Goal: Task Accomplishment & Management: Manage account settings

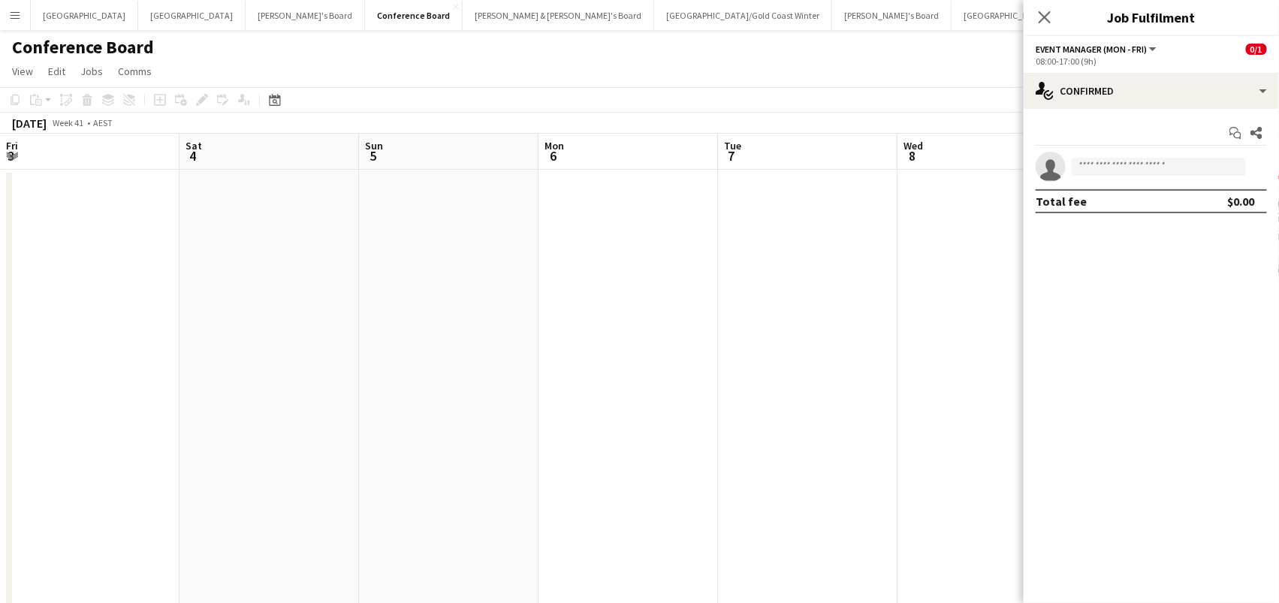
scroll to position [0, 672]
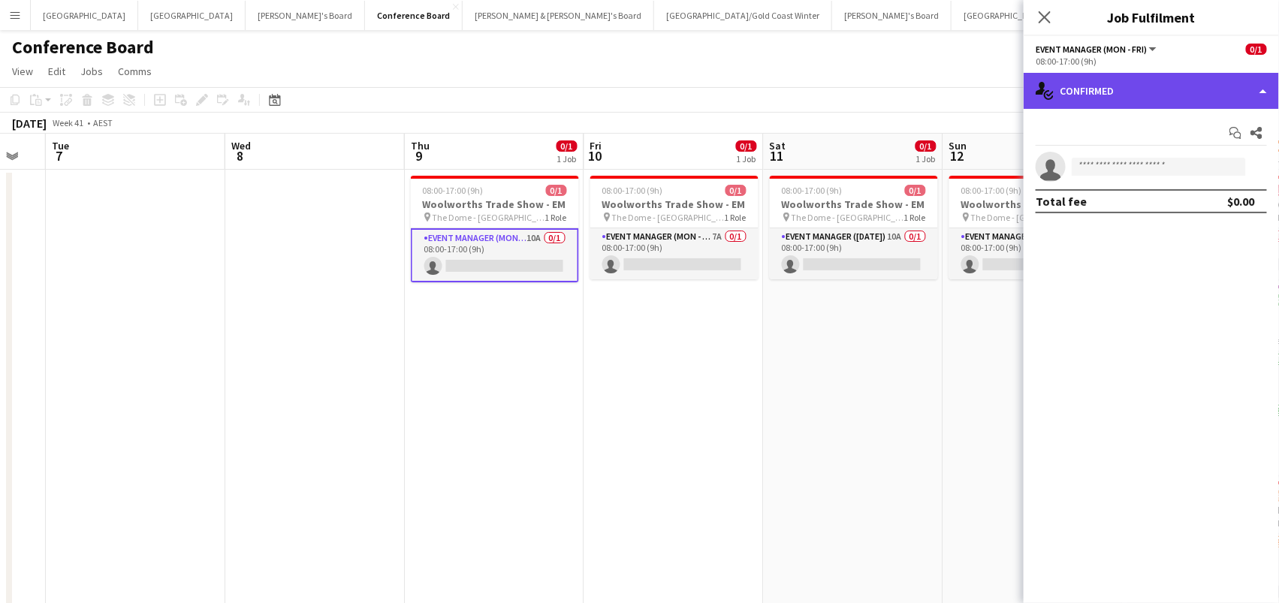
click at [1192, 88] on div "single-neutral-actions-check-2 Confirmed" at bounding box center [1150, 91] width 255 height 36
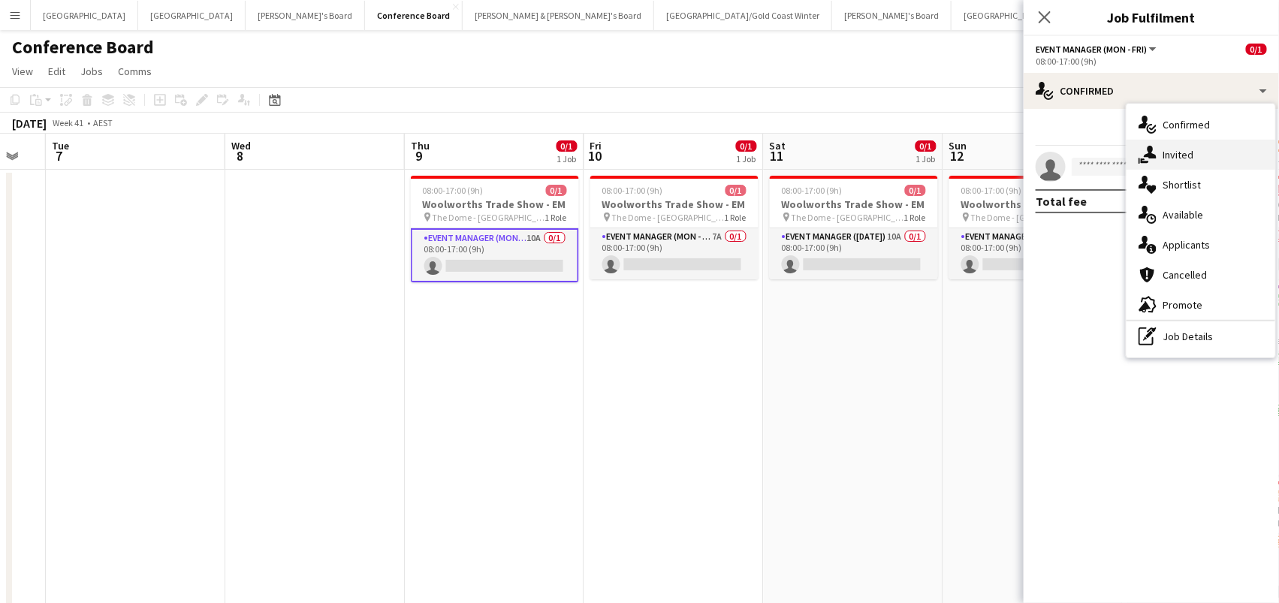
click at [1190, 161] on div "single-neutral-actions-share-1 Invited" at bounding box center [1200, 155] width 149 height 30
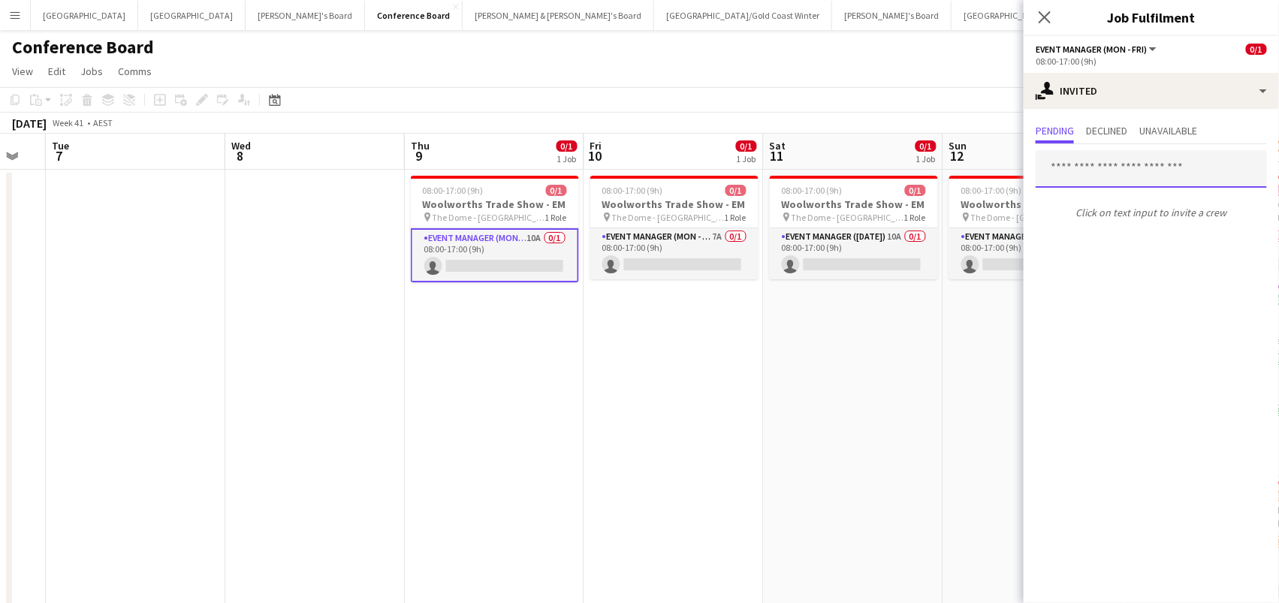
click at [1047, 158] on input "text" at bounding box center [1150, 169] width 231 height 38
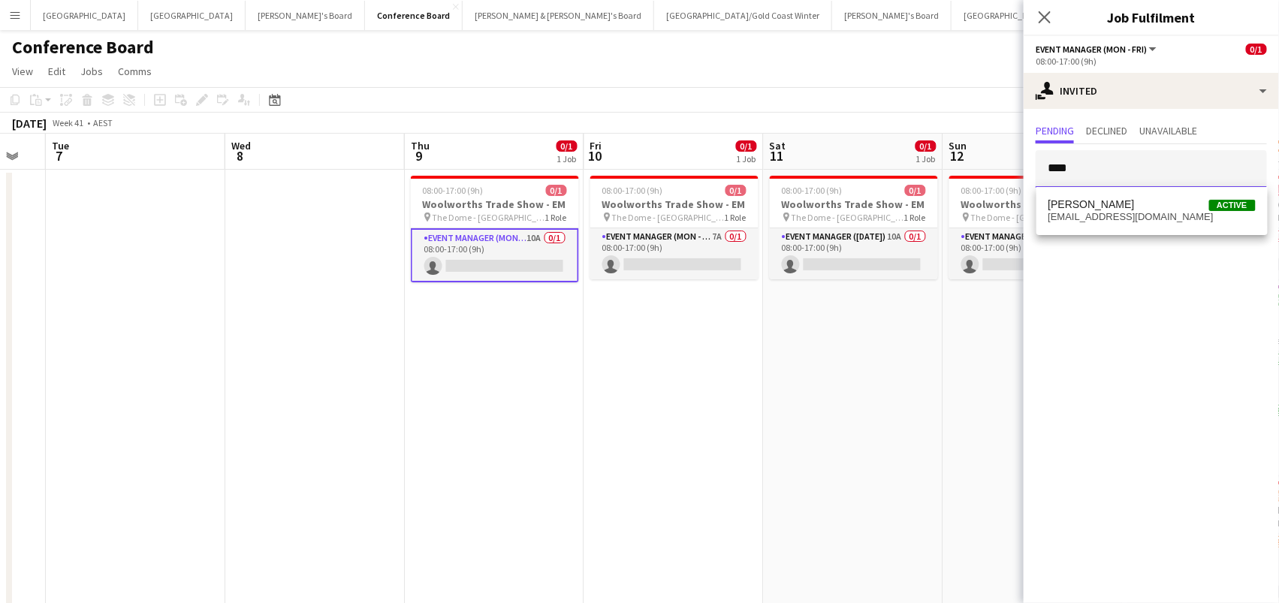
type input "****"
click at [584, 292] on app-date-cell "08:00-17:00 (9h) 0/1 Woolworths Trade Show - EM pin The Dome - Sydney Olympic P…" at bounding box center [673, 453] width 179 height 566
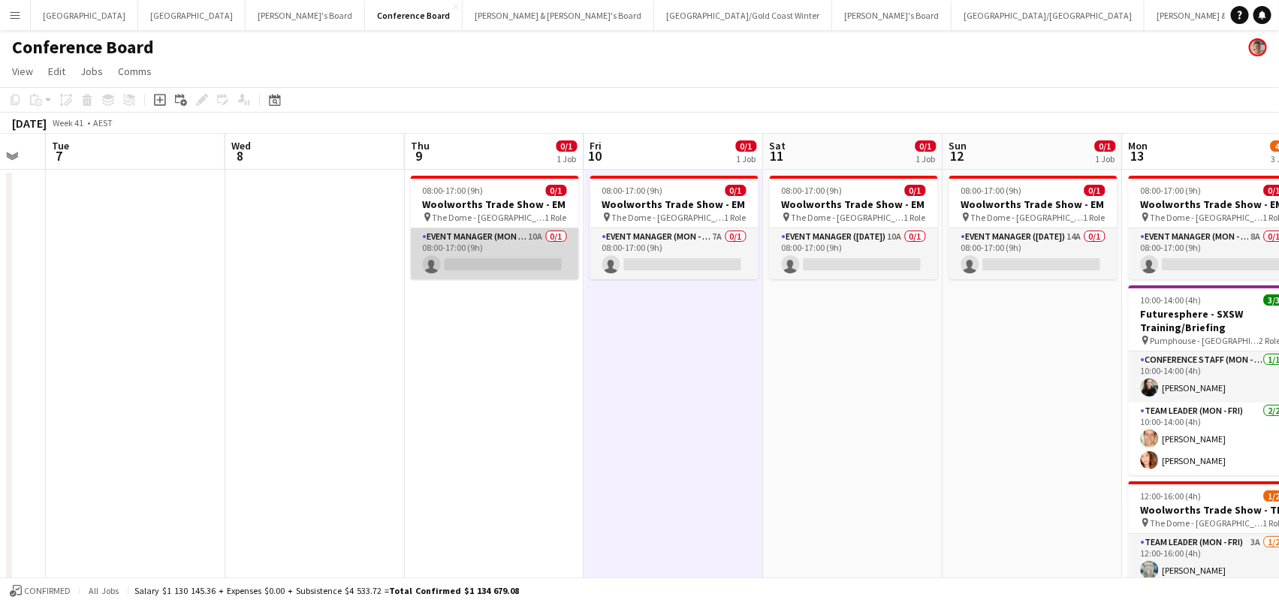
click at [509, 257] on app-card-role "Event Manager (Mon - Fri) 10A 0/1 08:00-17:00 (9h) single-neutral-actions" at bounding box center [495, 253] width 168 height 51
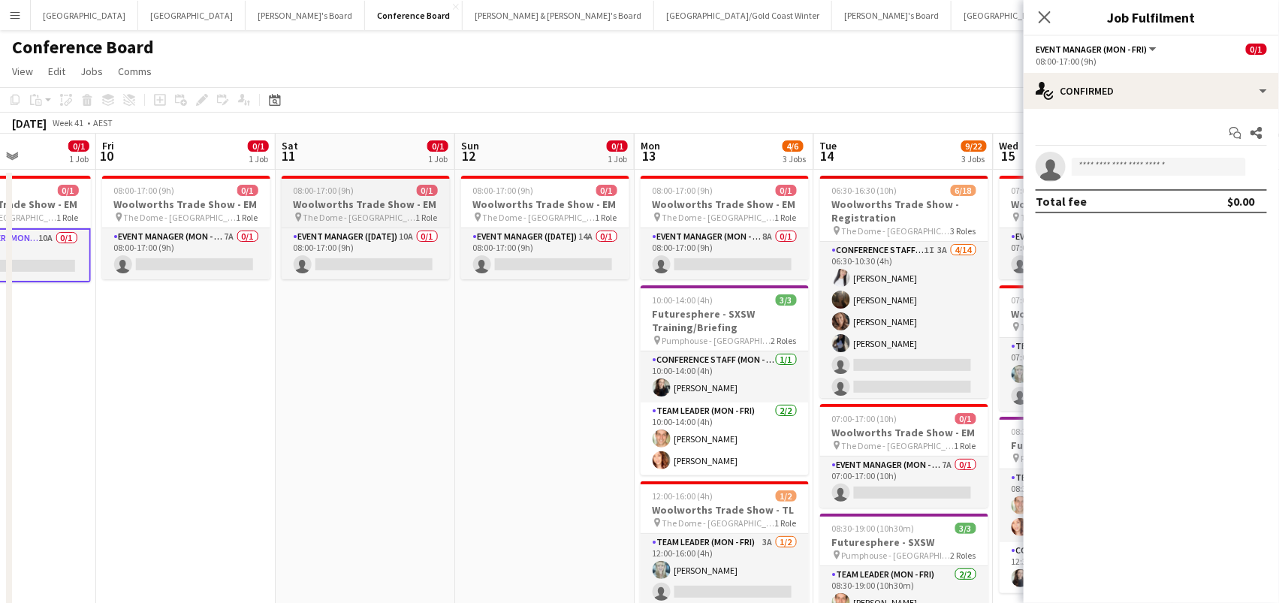
scroll to position [0, 383]
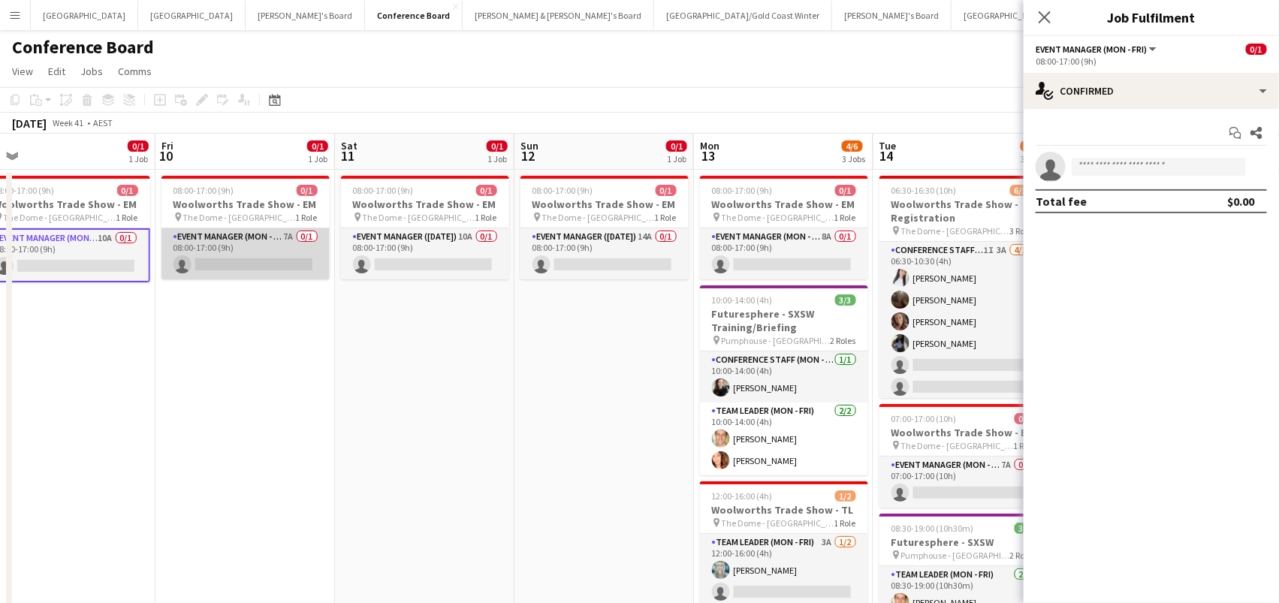
click at [252, 241] on app-card-role "Event Manager (Mon - Fri) 7A 0/1 08:00-17:00 (9h) single-neutral-actions" at bounding box center [245, 253] width 168 height 51
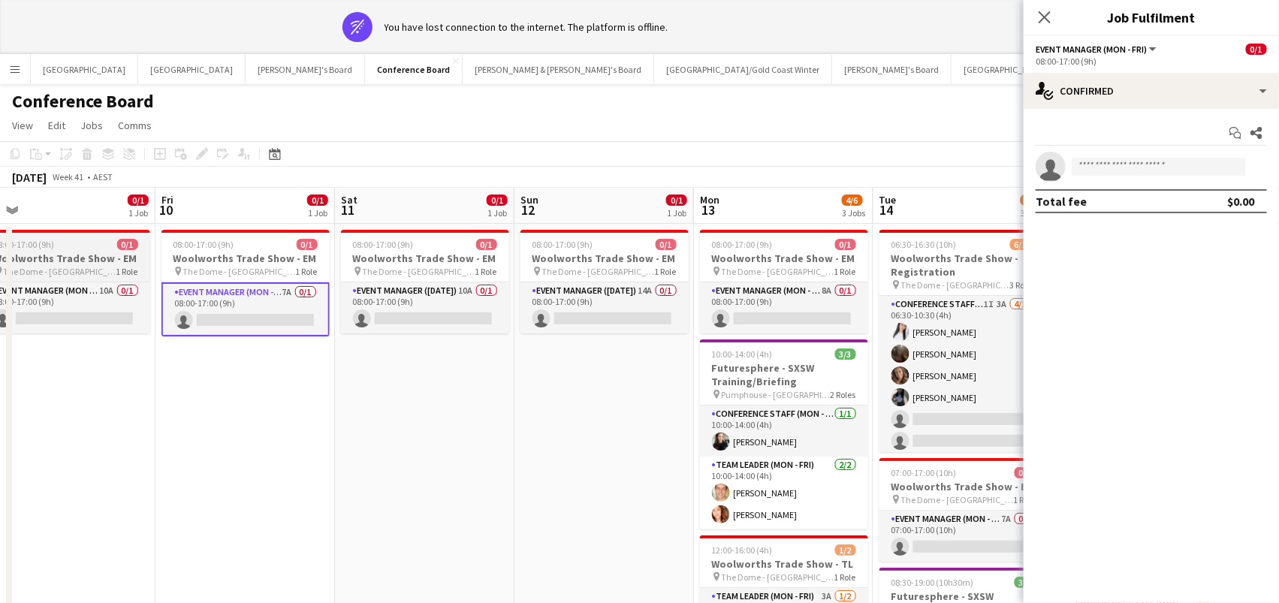
click at [95, 241] on div "08:00-17:00 (9h) 0/1" at bounding box center [66, 244] width 168 height 11
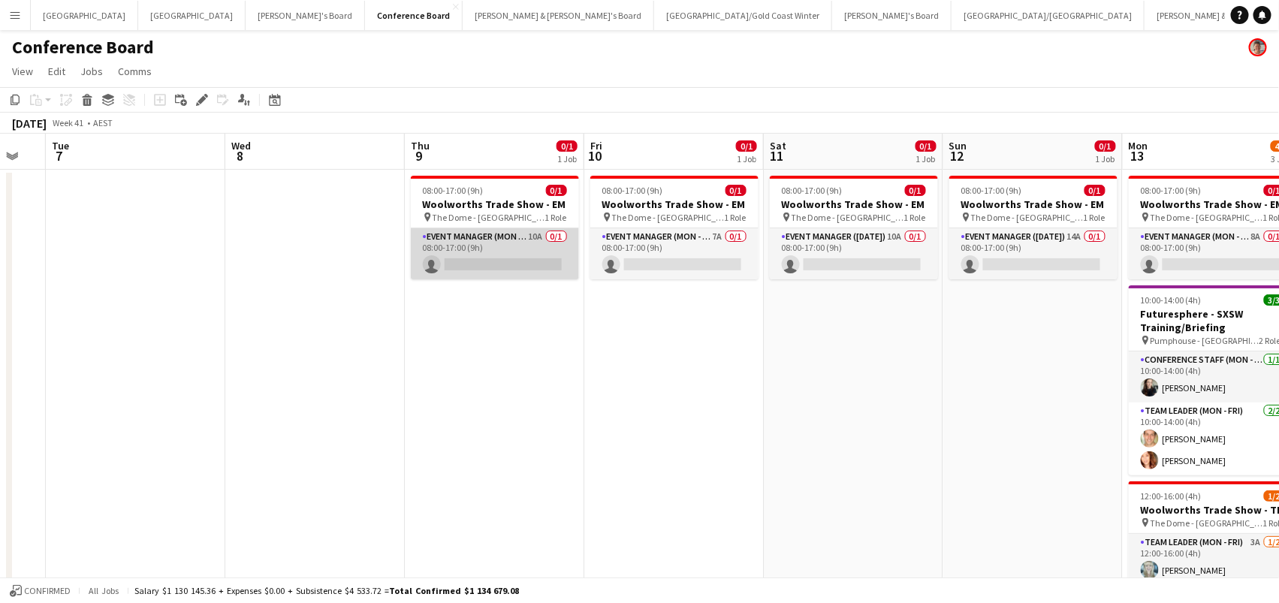
click at [534, 259] on app-card-role "Event Manager (Mon - Fri) 10A 0/1 08:00-17:00 (9h) single-neutral-actions" at bounding box center [495, 253] width 168 height 51
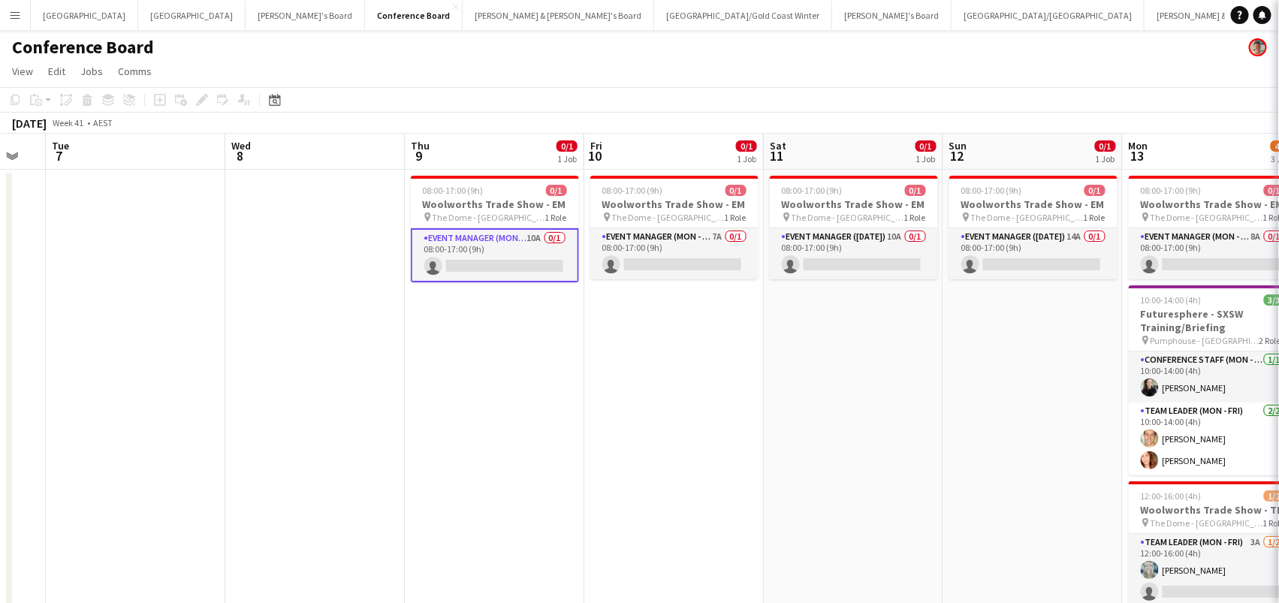
scroll to position [0, 312]
click at [678, 257] on app-card-role "Event Manager (Mon - Fri) 7A 0/1 08:00-17:00 (9h) single-neutral-actions" at bounding box center [675, 253] width 168 height 51
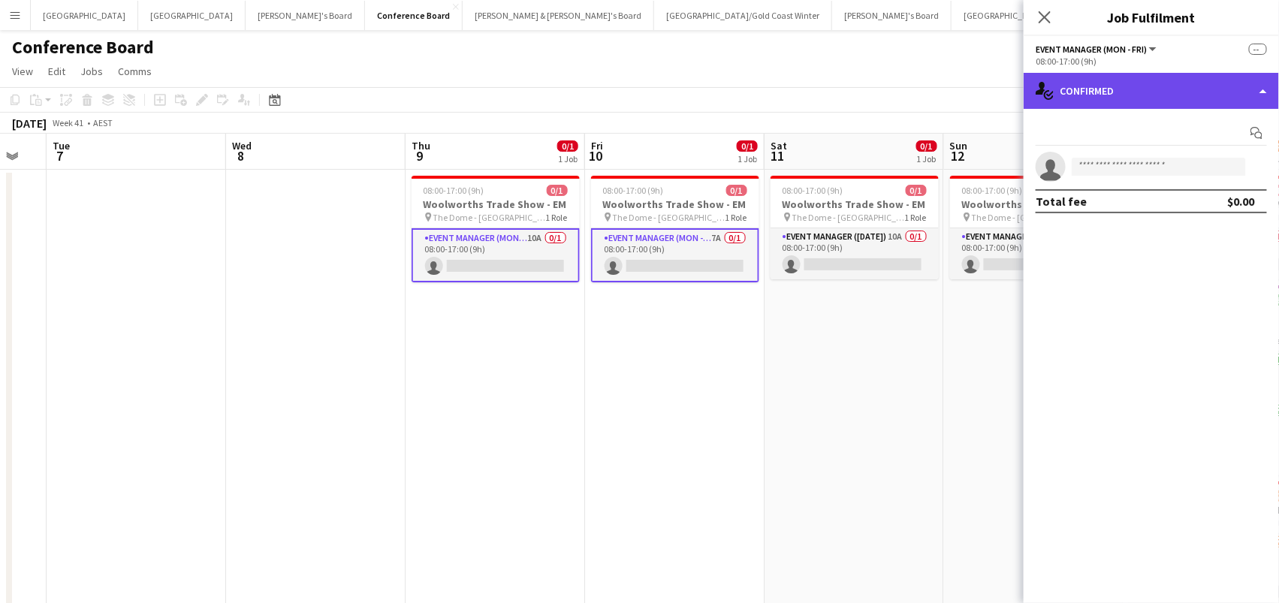
click at [1183, 91] on div "single-neutral-actions-check-2 Confirmed" at bounding box center [1150, 91] width 255 height 36
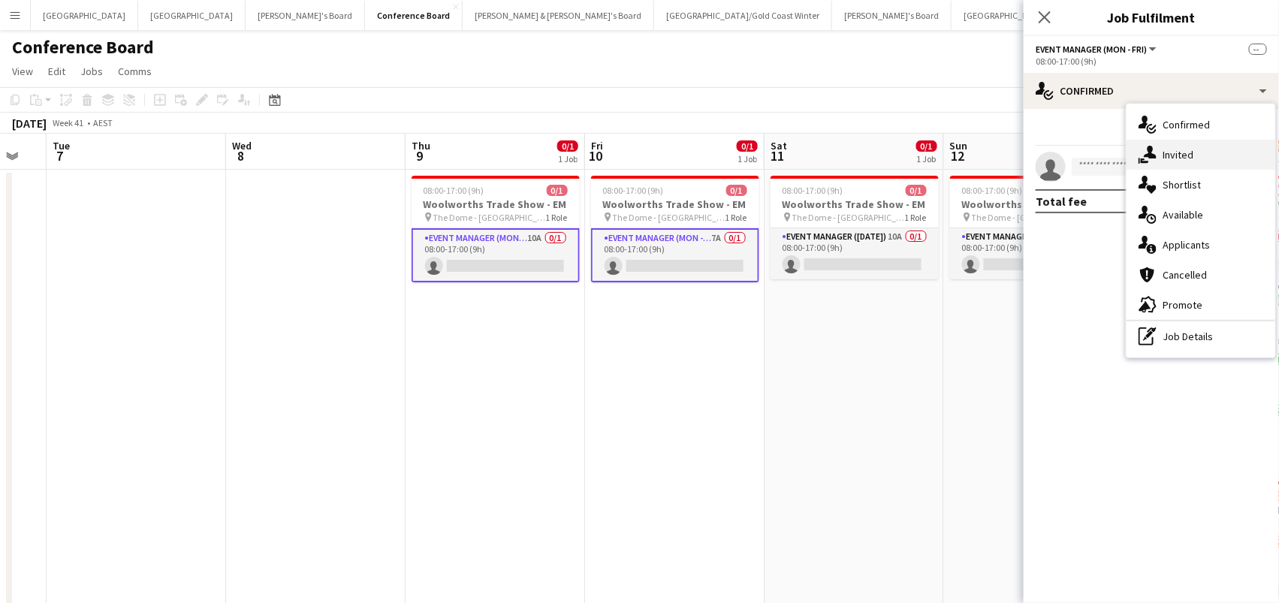
click at [1183, 148] on span "Invited" at bounding box center [1177, 155] width 31 height 14
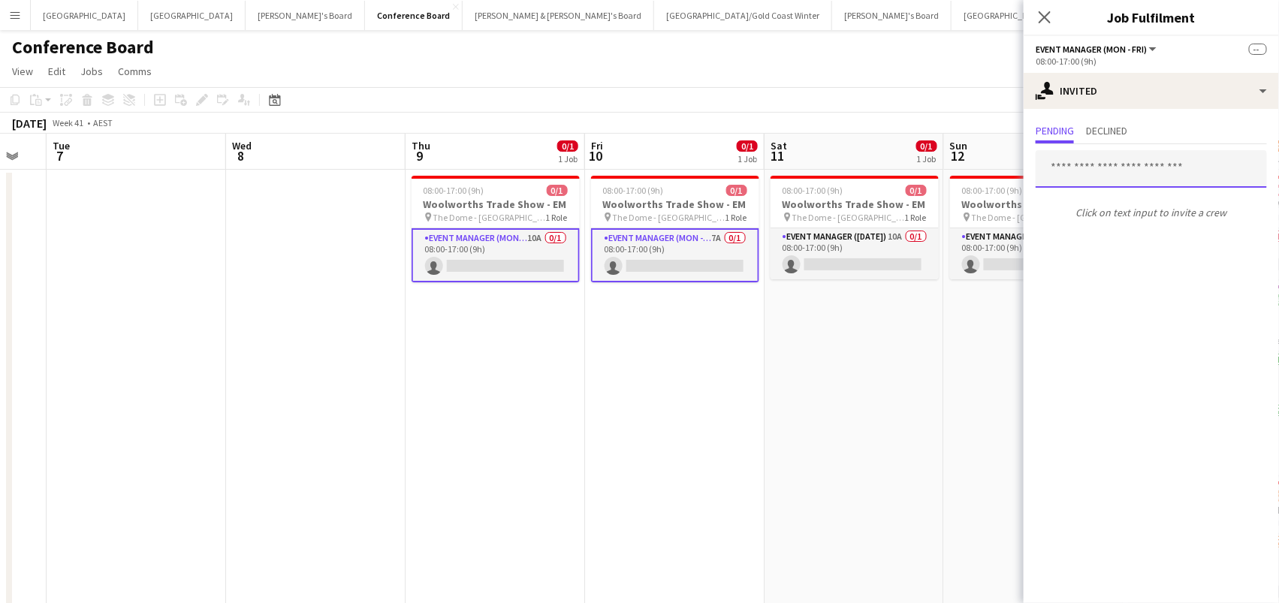
click at [1073, 171] on input "text" at bounding box center [1150, 169] width 231 height 38
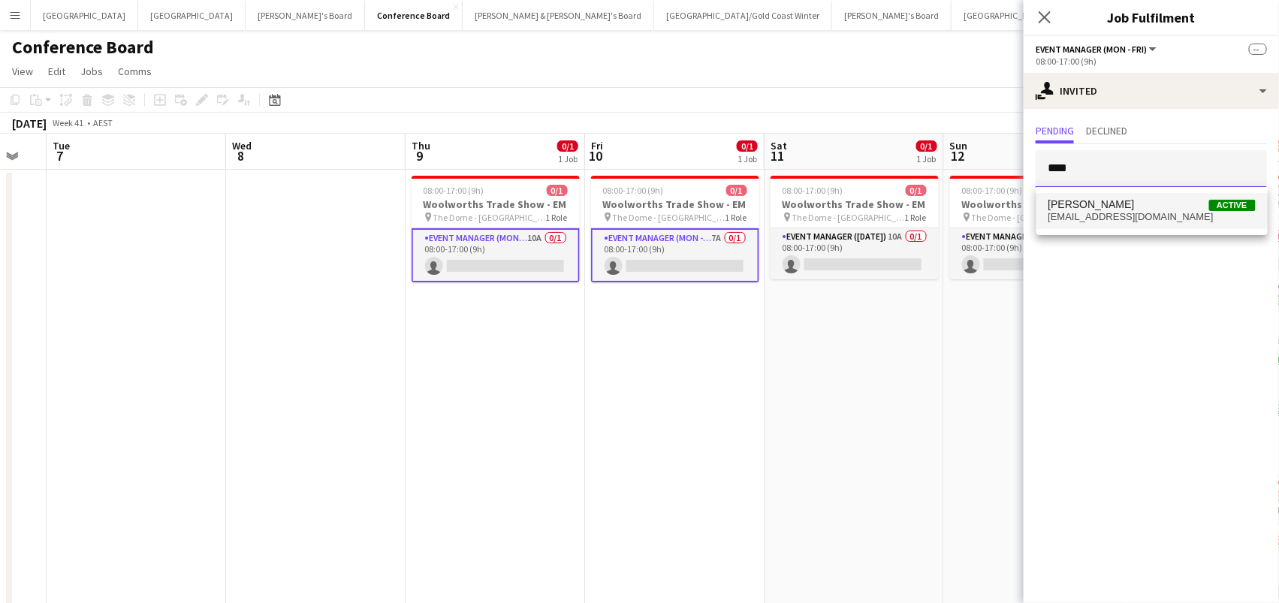
type input "****"
click at [1088, 213] on span "heapwmark@gmail.com" at bounding box center [1151, 217] width 207 height 12
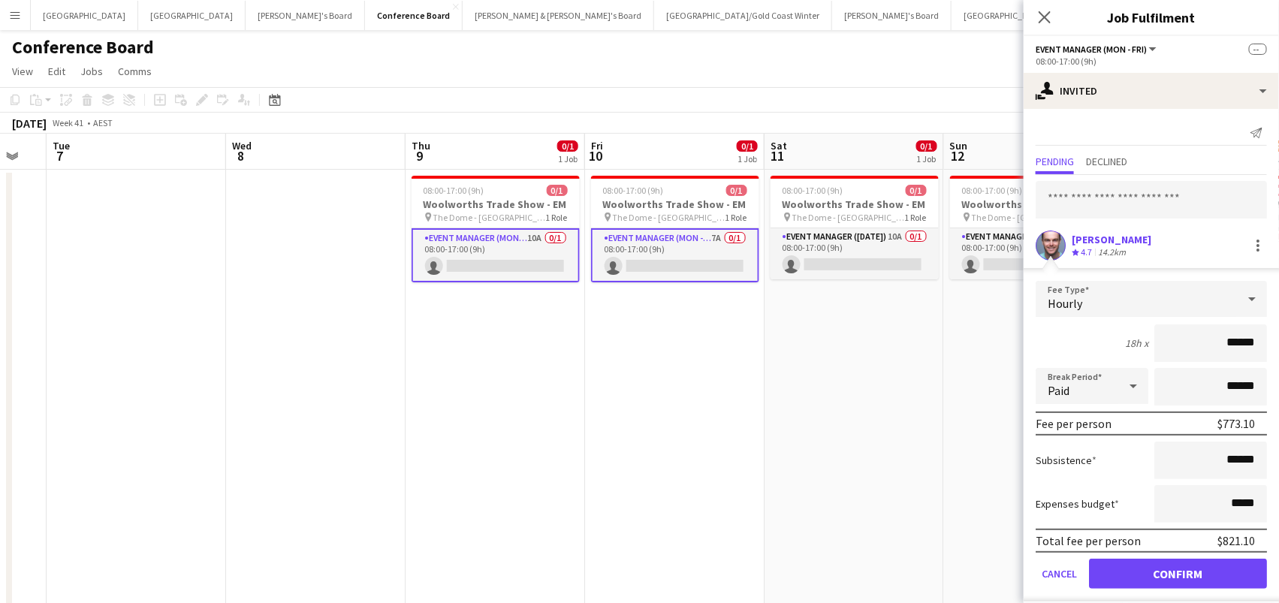
click at [1177, 571] on button "Confirm" at bounding box center [1178, 574] width 178 height 30
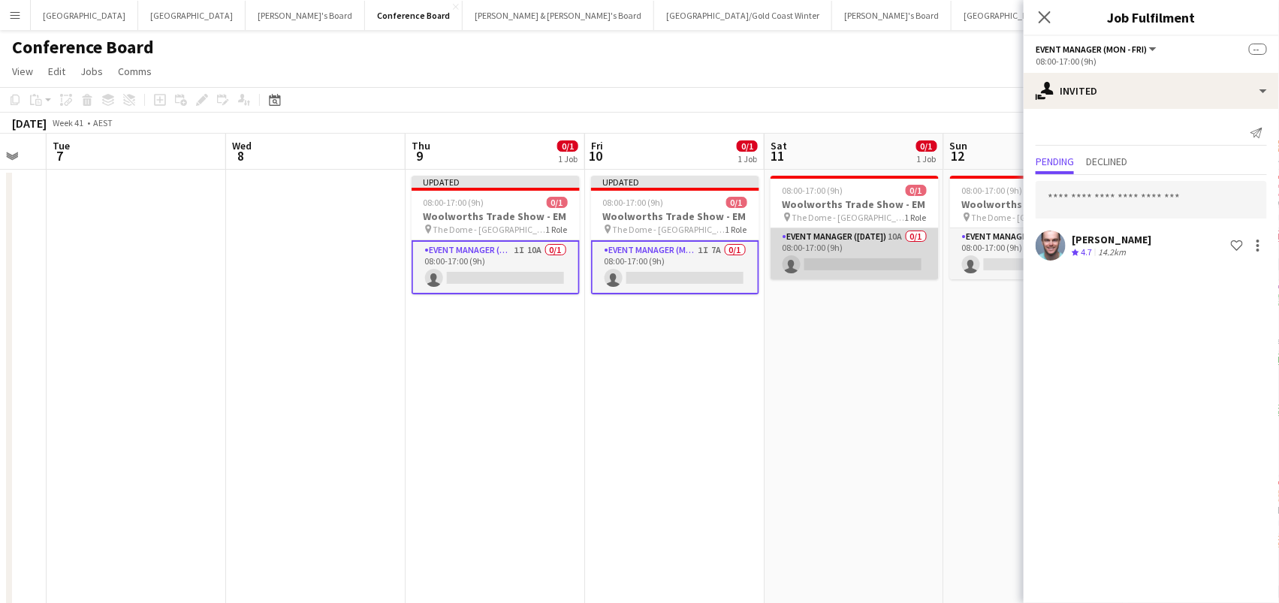
click at [868, 237] on app-card-role "Event Manager (Saturday) 10A 0/1 08:00-17:00 (9h) single-neutral-actions" at bounding box center [854, 253] width 168 height 51
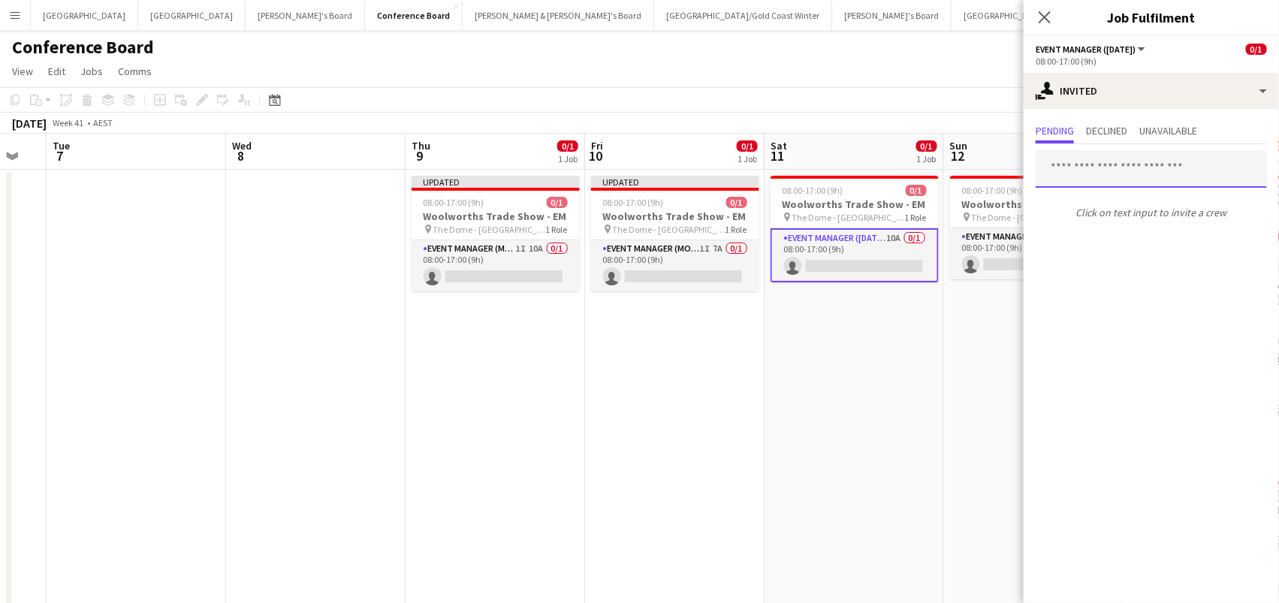
click at [1072, 176] on input "text" at bounding box center [1150, 169] width 231 height 38
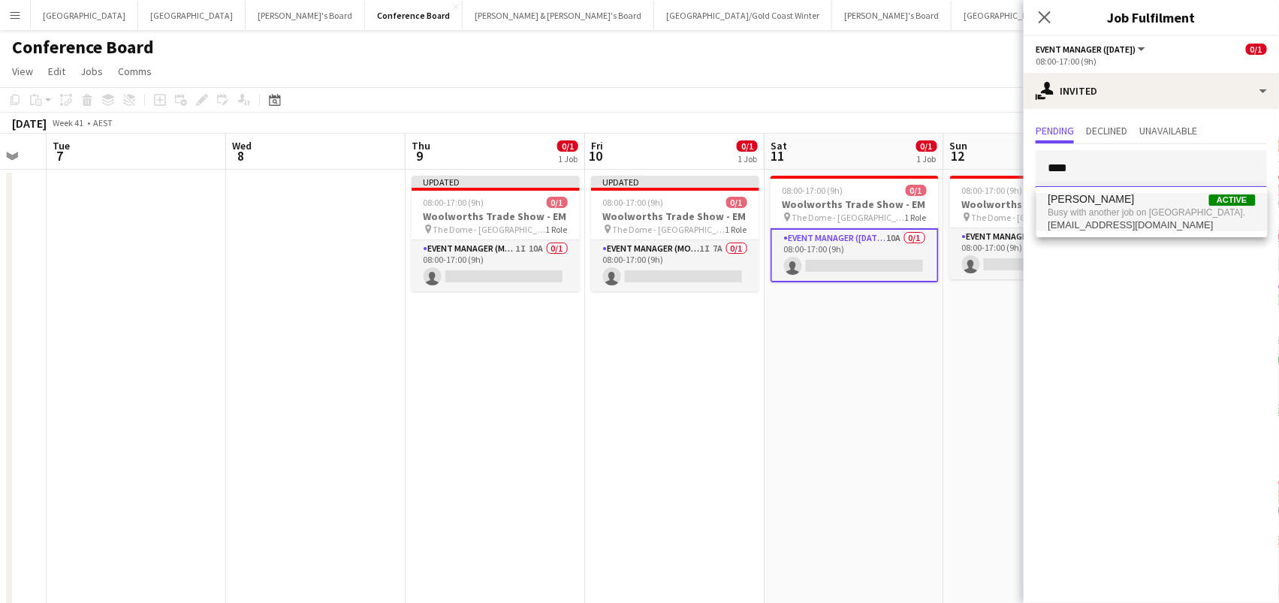
type input "****"
click at [1079, 204] on span "[PERSON_NAME]" at bounding box center [1091, 199] width 86 height 13
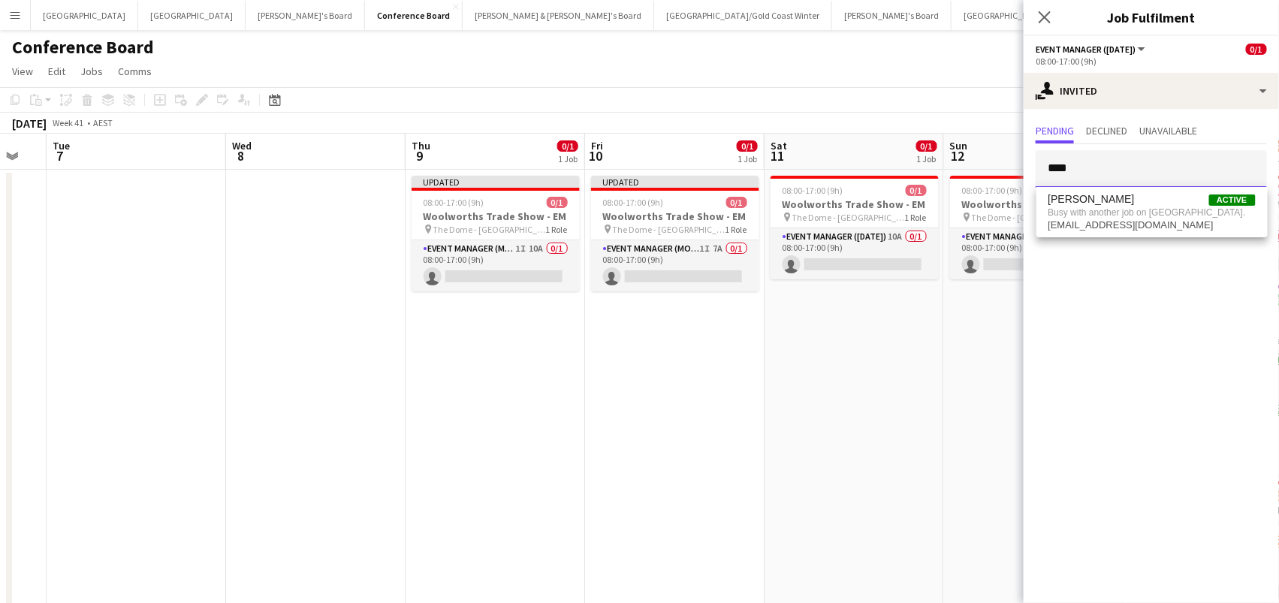
type input "****"
click at [965, 121] on div "October 2025 Week 41 • AEST Publish 2 jobs Revert 2 jobs" at bounding box center [639, 123] width 1279 height 21
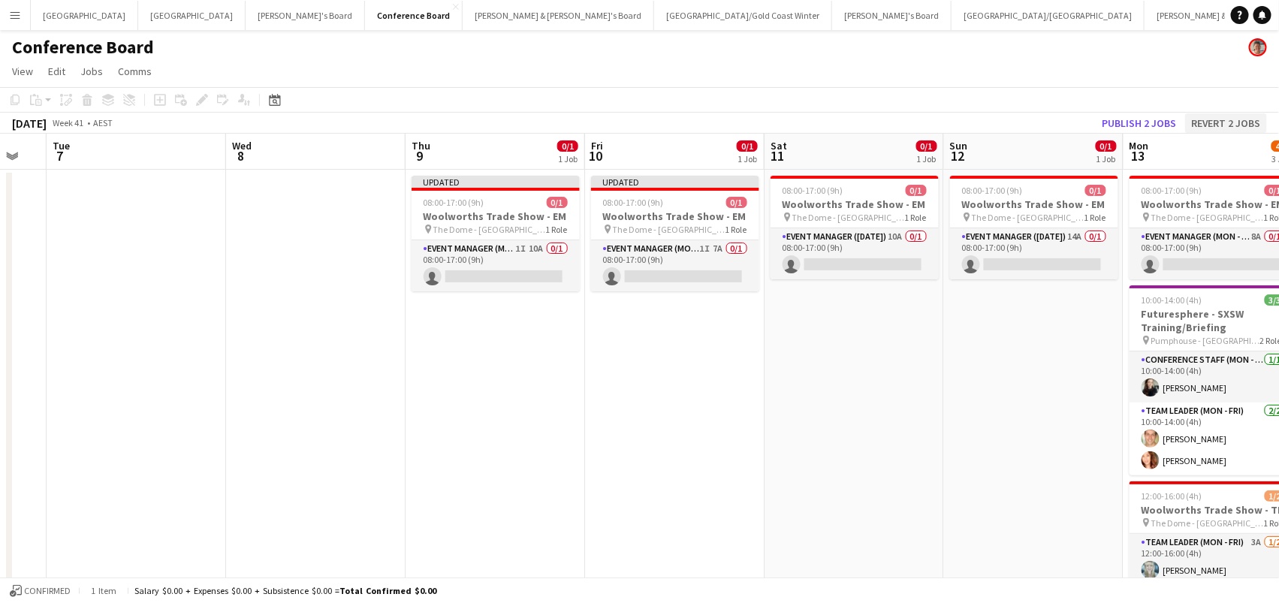
click at [1245, 121] on button "Revert 2 jobs" at bounding box center [1226, 123] width 82 height 20
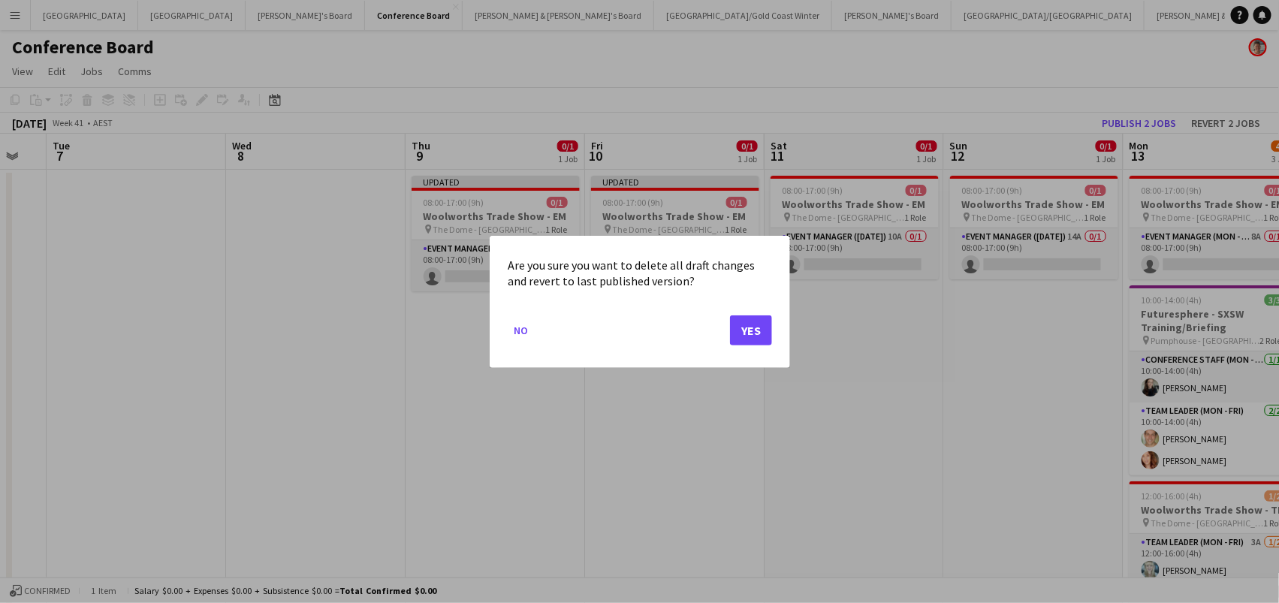
click at [752, 321] on button "Yes" at bounding box center [751, 330] width 42 height 30
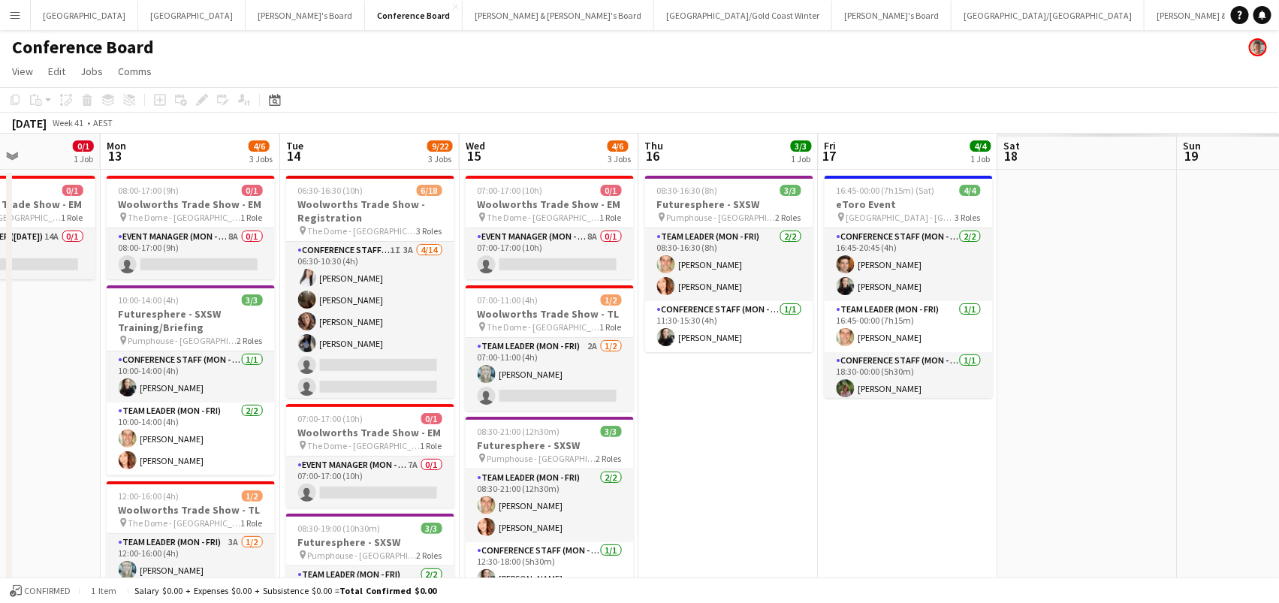
scroll to position [0, 597]
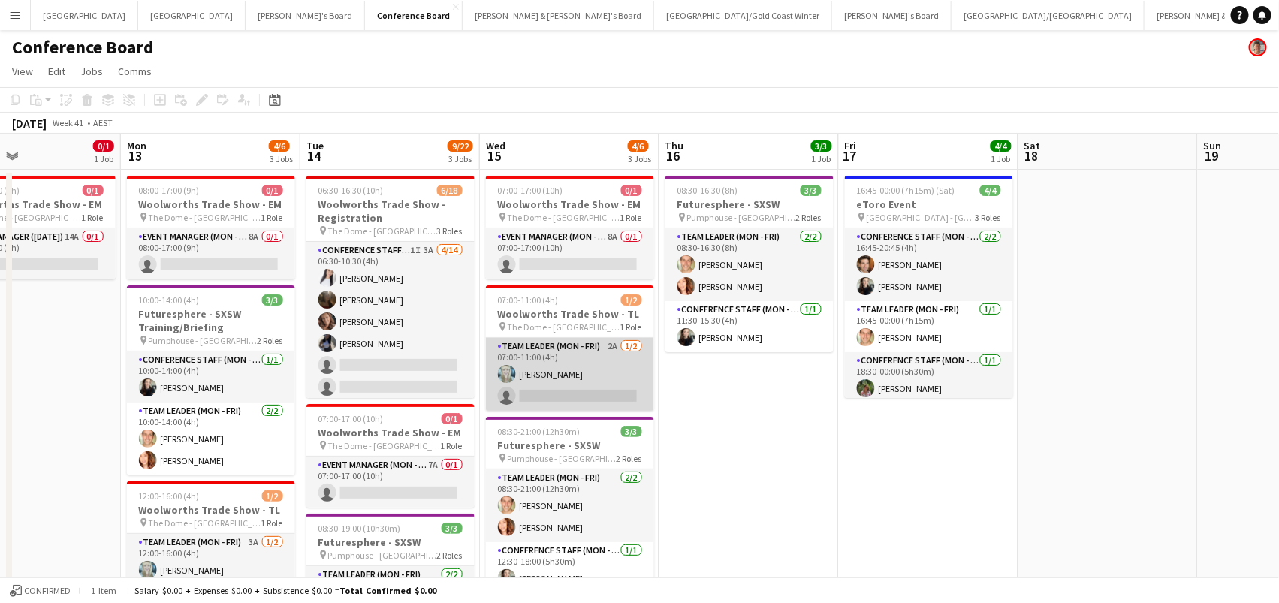
click at [591, 346] on app-card-role "Team Leader (Mon - Fri) 2A 1/2 07:00-11:00 (4h) Brittany Smith single-neutral-a…" at bounding box center [570, 374] width 168 height 73
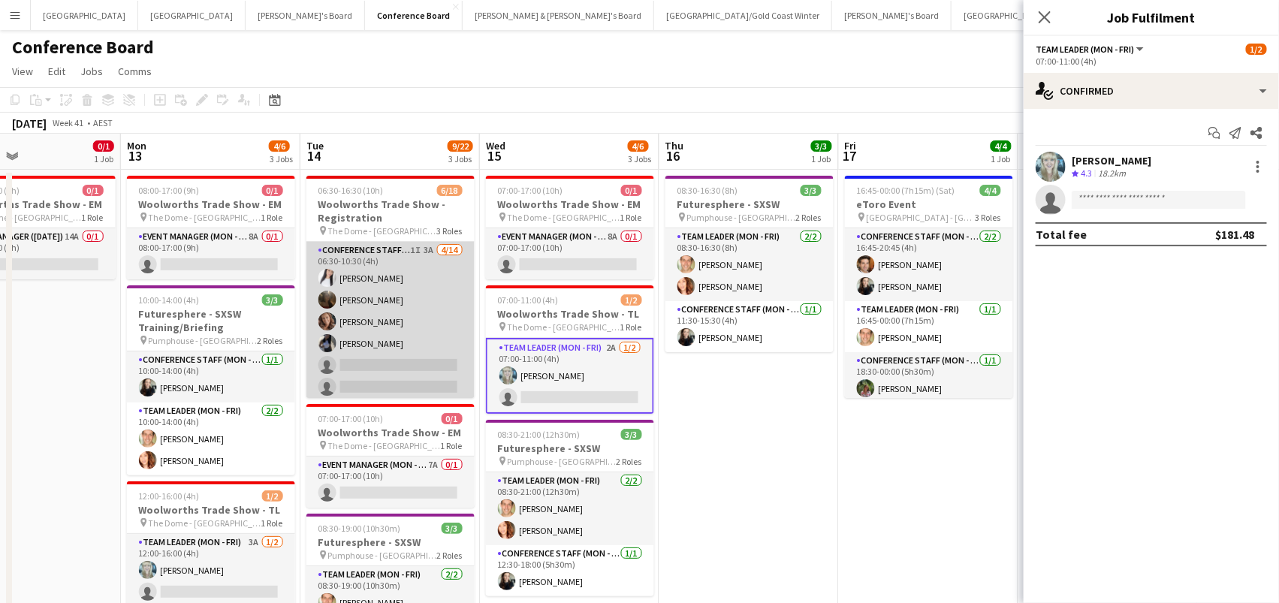
click at [387, 293] on app-card-role "Conference Staff (Mon - Fri) 1I 3A 4/14 06:30-10:30 (4h) Sharon Salamanca Scarl…" at bounding box center [390, 409] width 168 height 334
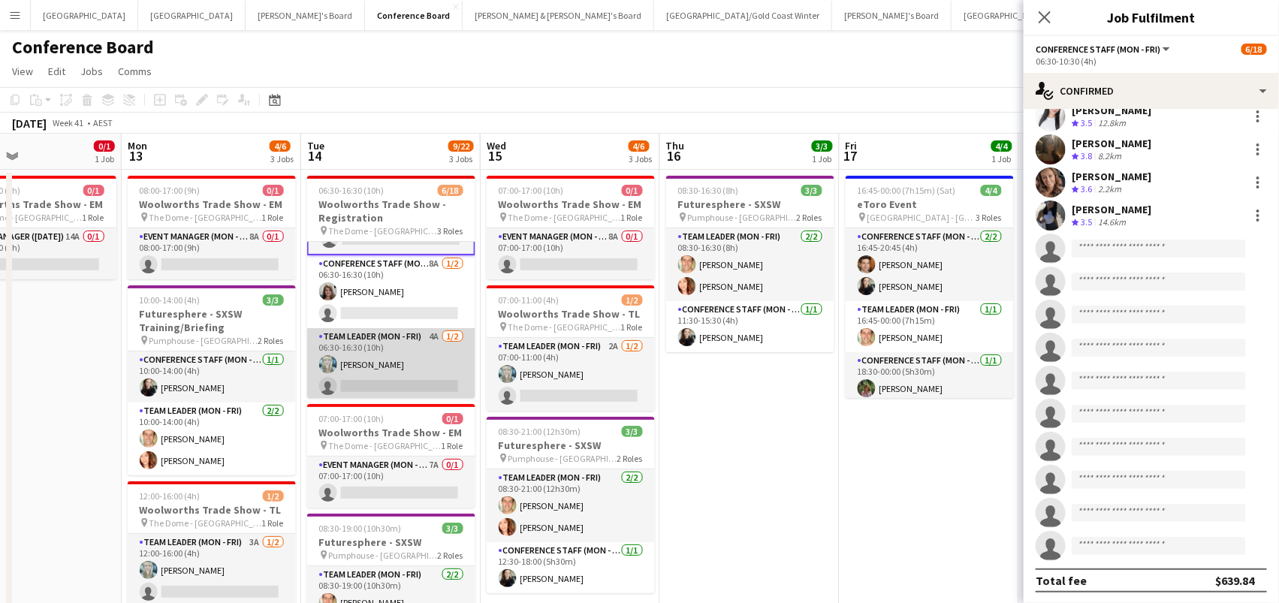
scroll to position [0, 595]
click at [368, 342] on app-card-role "Team Leader (Mon - Fri) 4A 1/2 06:30-16:30 (10h) Brittany Smith single-neutral-…" at bounding box center [393, 364] width 168 height 73
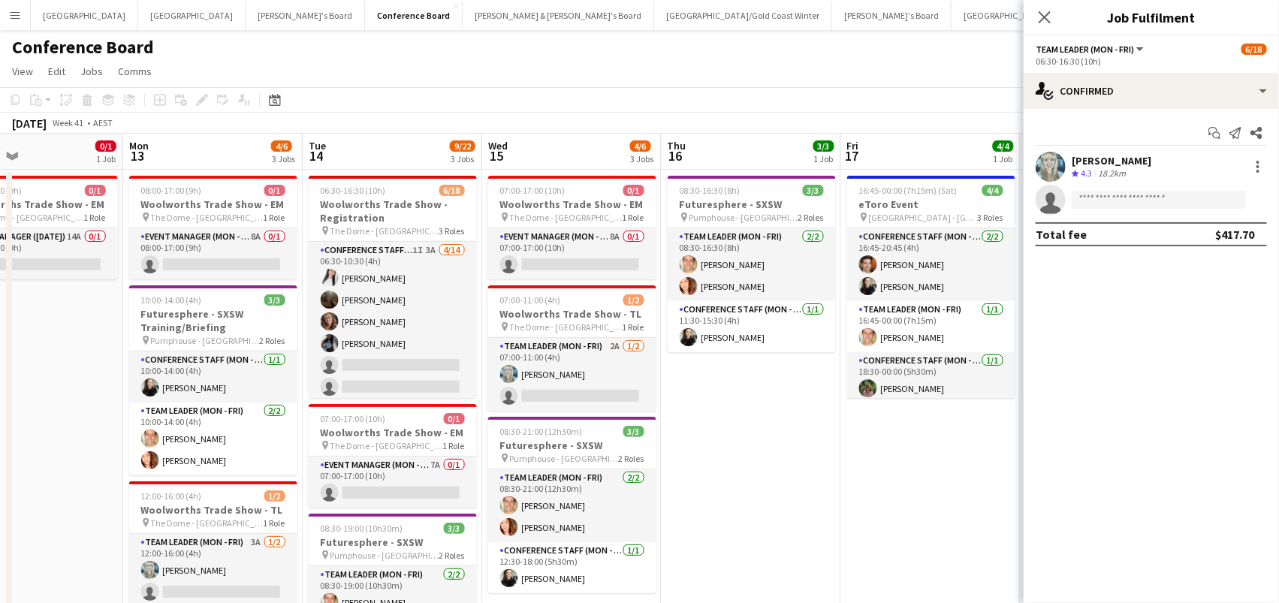
scroll to position [-1, 0]
click at [368, 342] on app-card-role "Conference Staff (Mon - Fri) 1I 3A 4/14 06:30-10:30 (4h) Sharon Salamanca Scarl…" at bounding box center [393, 409] width 168 height 334
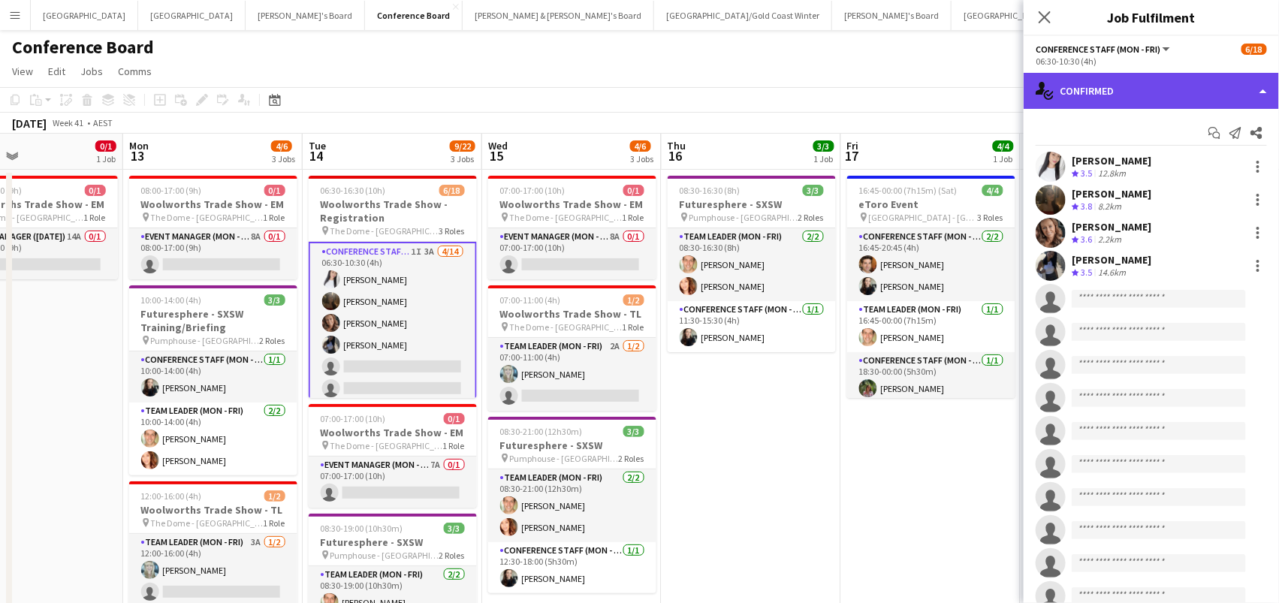
click at [1172, 89] on div "single-neutral-actions-check-2 Confirmed" at bounding box center [1150, 91] width 255 height 36
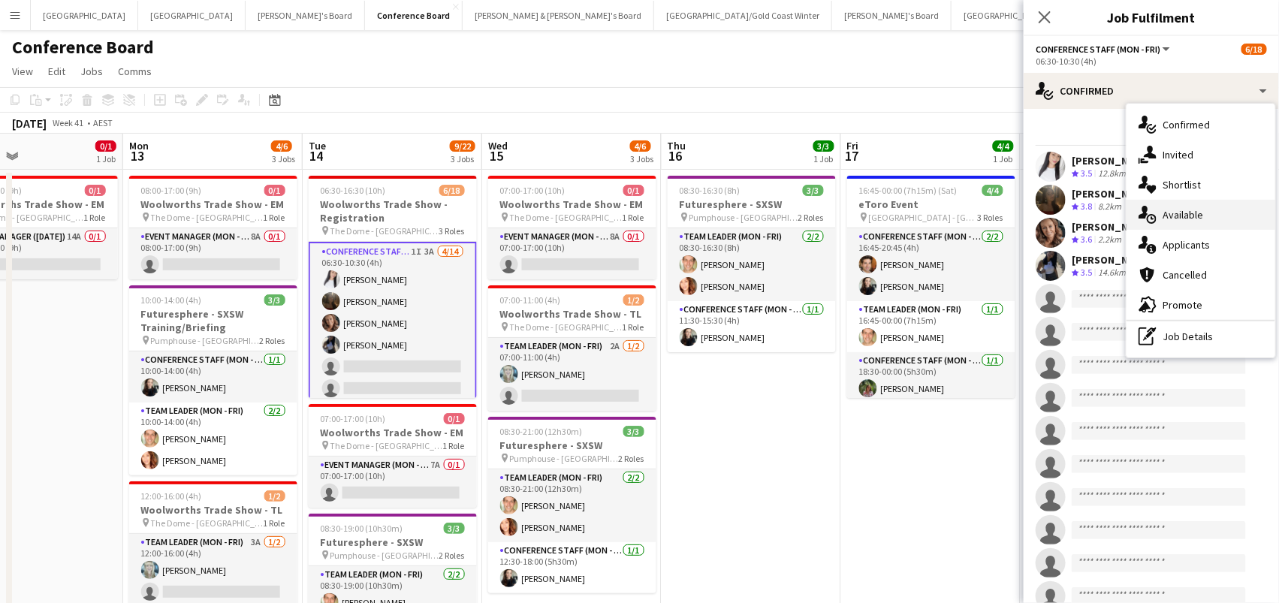
click at [1201, 211] on span "Available" at bounding box center [1182, 215] width 41 height 14
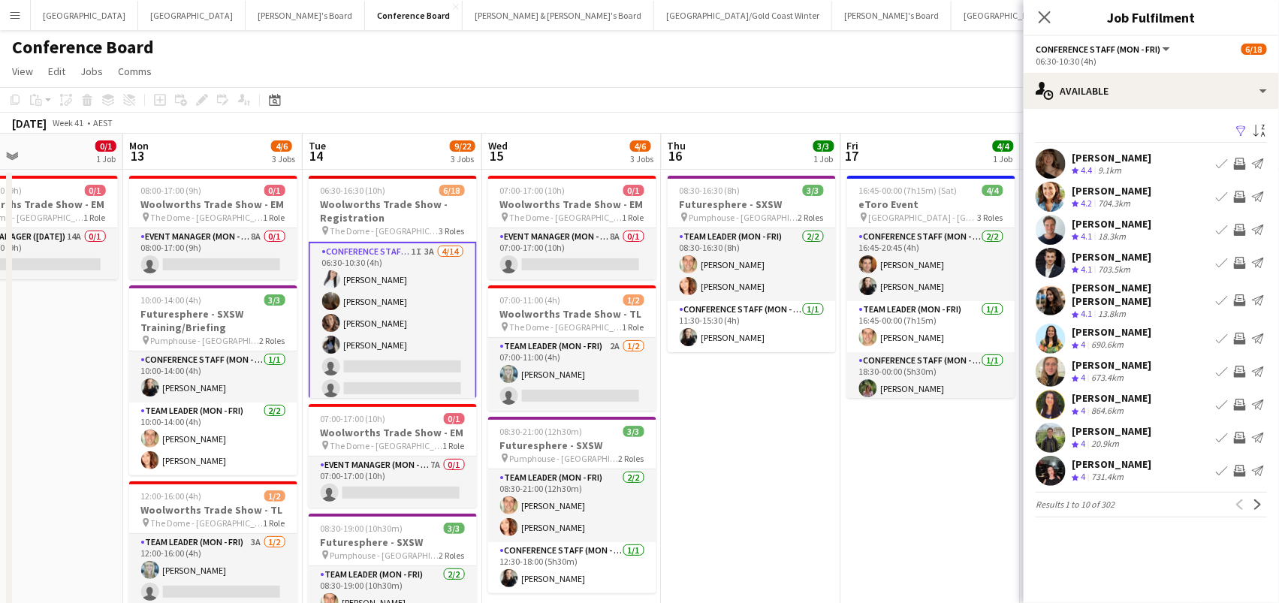
click at [1239, 127] on app-icon "Filter" at bounding box center [1241, 132] width 12 height 14
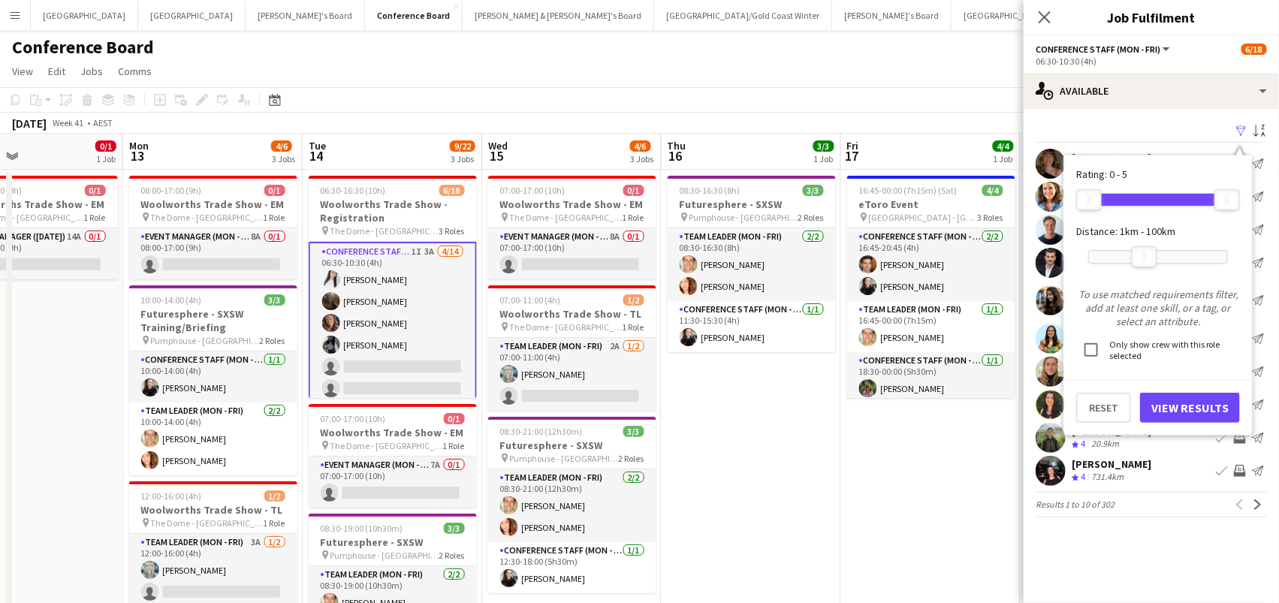
click at [1144, 257] on div at bounding box center [1158, 257] width 138 height 12
click at [1200, 407] on button "View Results" at bounding box center [1190, 408] width 100 height 30
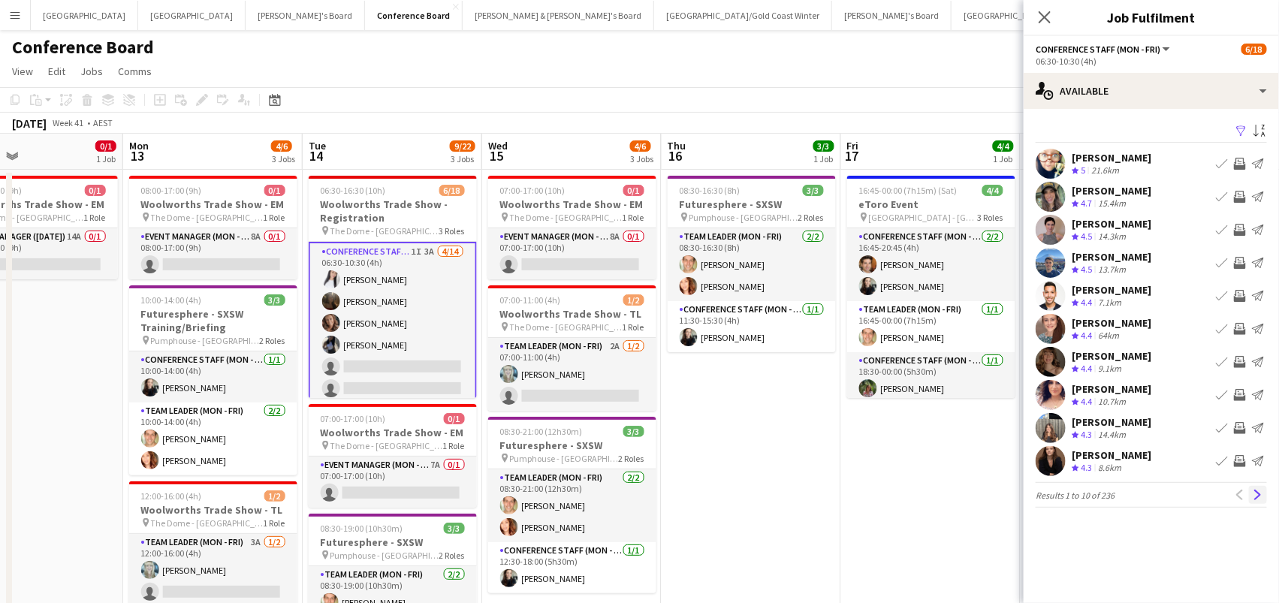
click at [1258, 501] on button "Next" at bounding box center [1258, 495] width 18 height 18
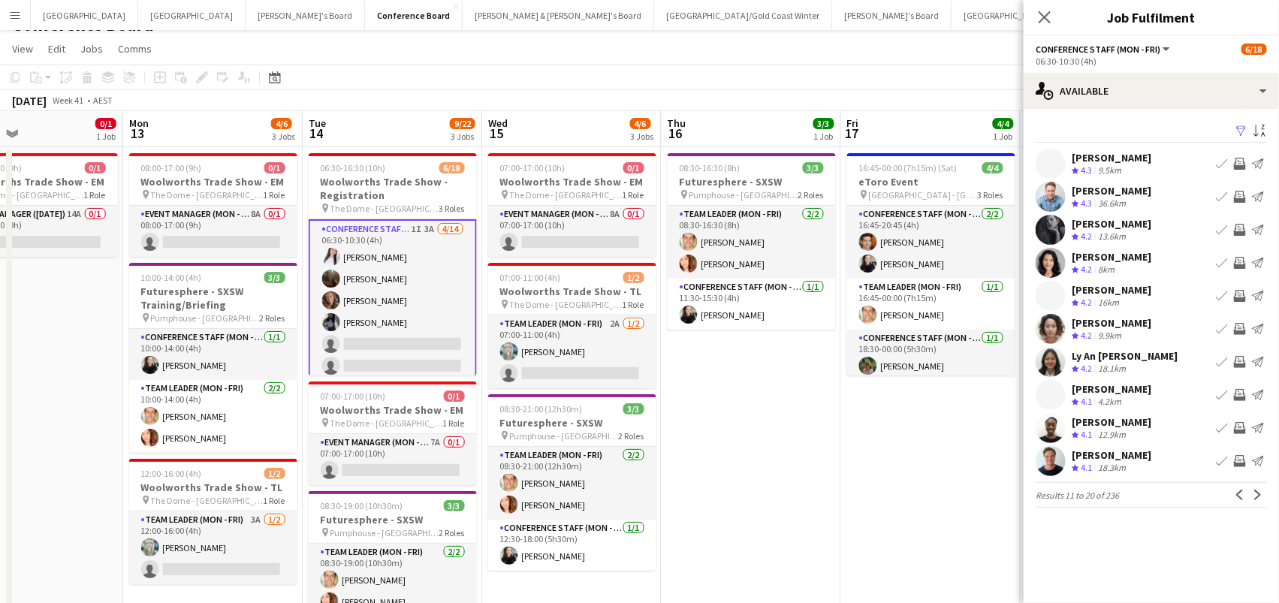
scroll to position [26, 0]
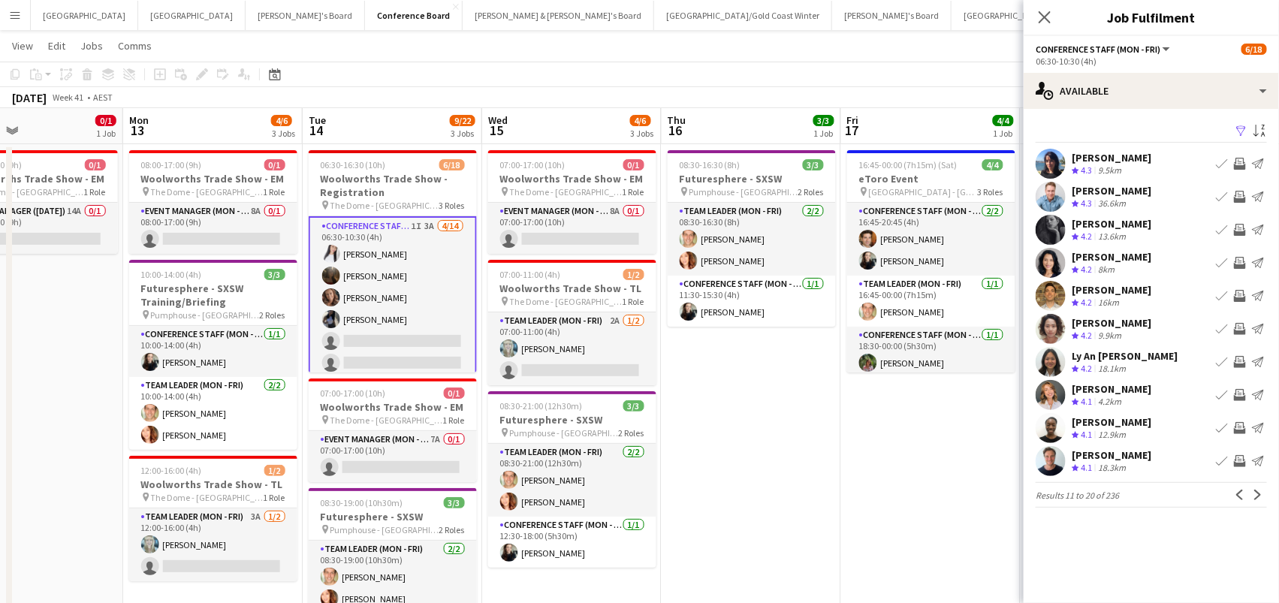
click at [1240, 228] on app-icon "Invite crew" at bounding box center [1240, 230] width 12 height 12
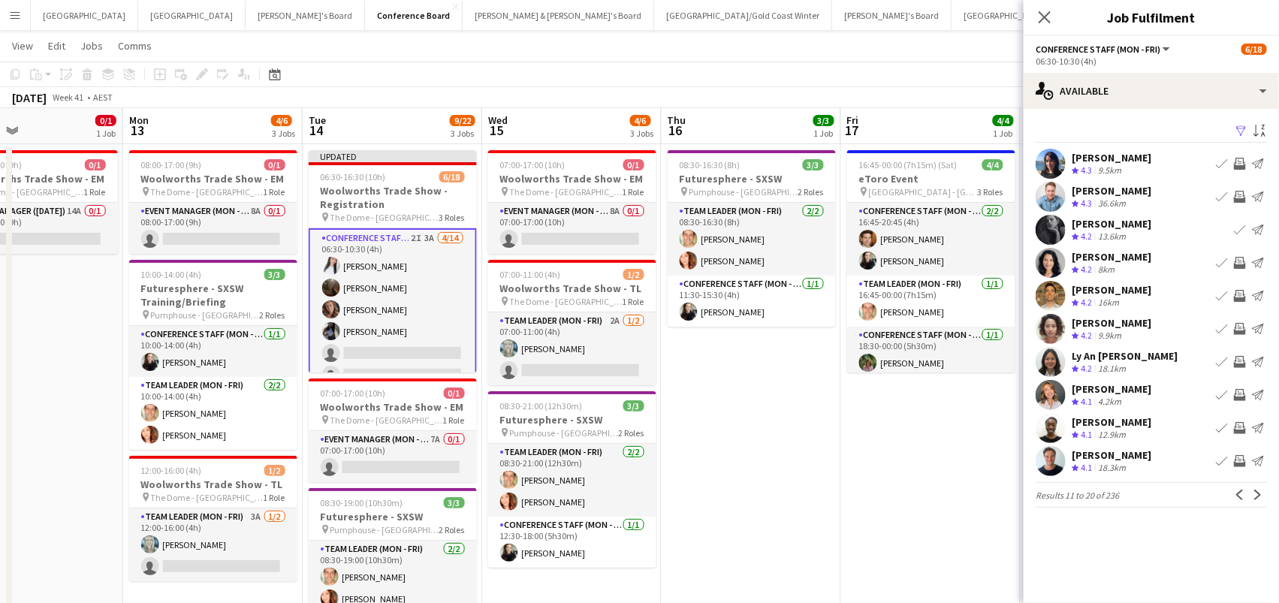
click at [1238, 328] on app-icon "Invite crew" at bounding box center [1240, 329] width 12 height 12
click at [1249, 491] on button "Next" at bounding box center [1258, 495] width 18 height 18
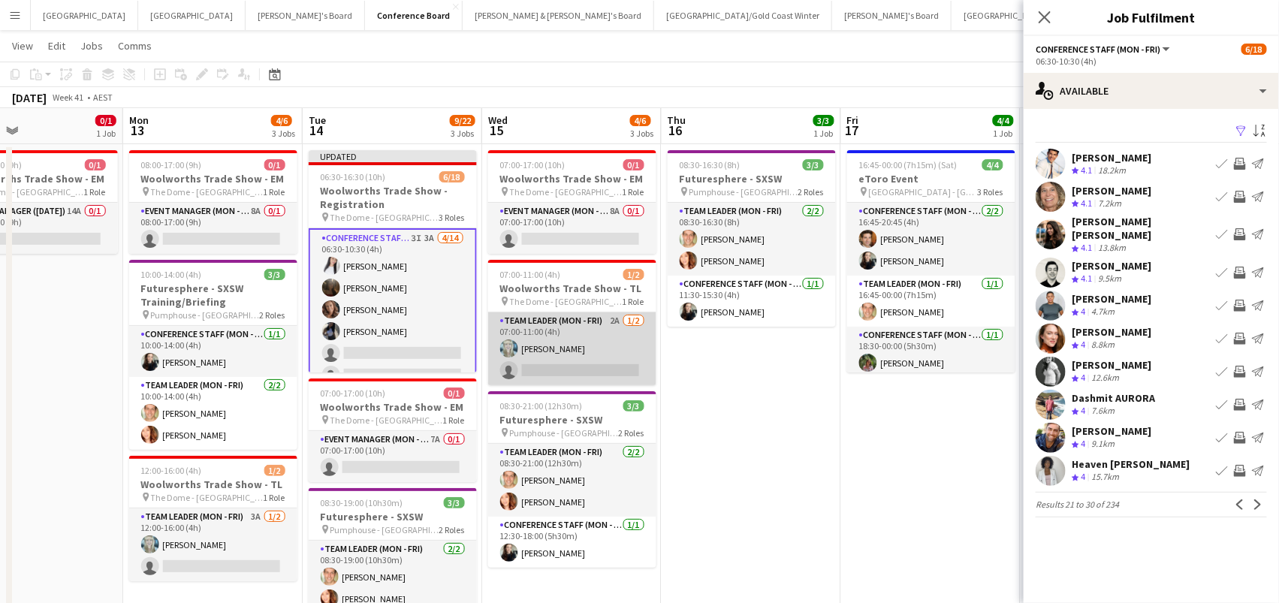
click at [604, 330] on app-card-role "Team Leader (Mon - Fri) 2A 1/2 07:00-11:00 (4h) Brittany Smith single-neutral-a…" at bounding box center [572, 348] width 168 height 73
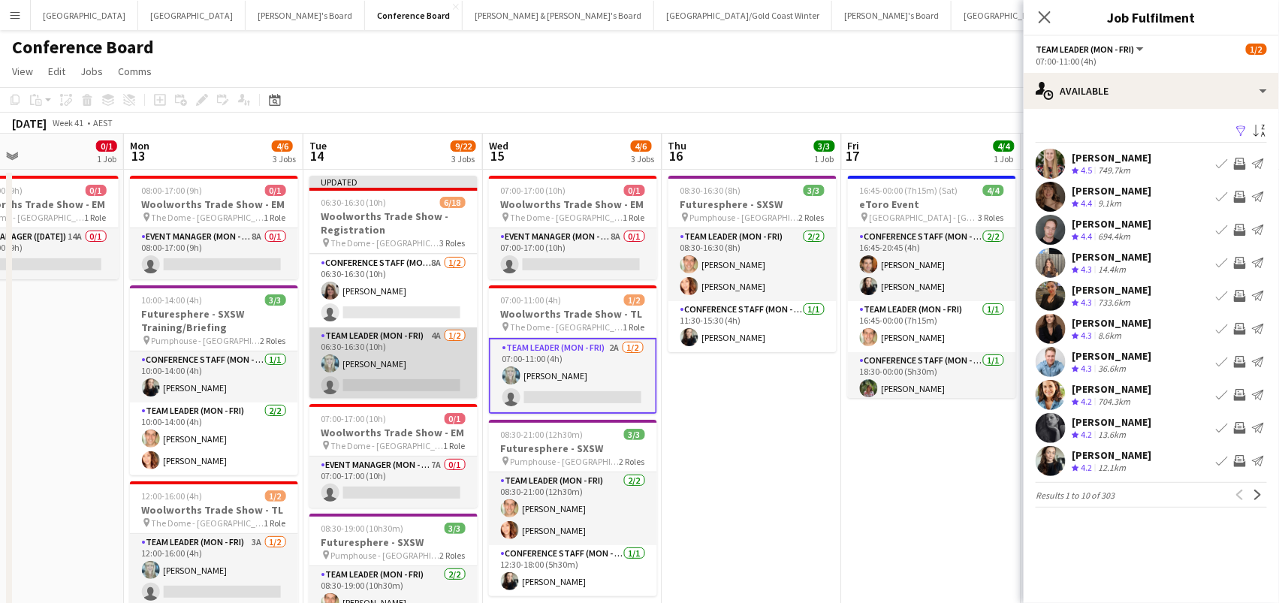
scroll to position [333, 0]
click at [389, 369] on app-card-role "Team Leader (Mon - Fri) 4A 1/2 06:30-16:30 (10h) Brittany Smith single-neutral-…" at bounding box center [393, 364] width 168 height 73
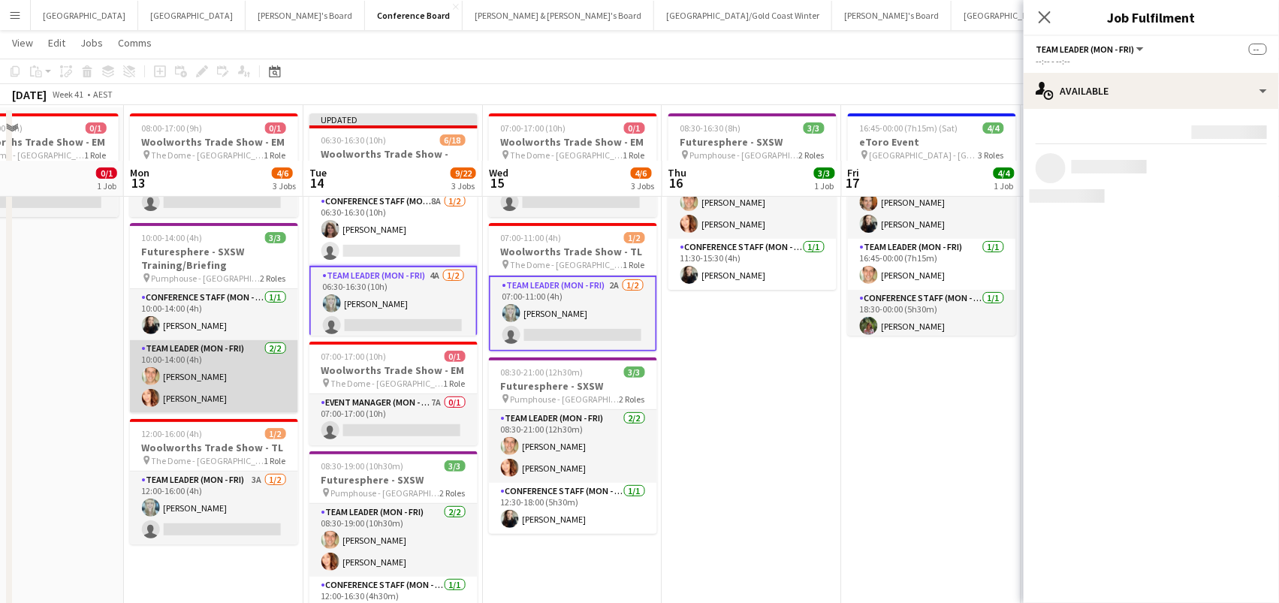
scroll to position [152, 0]
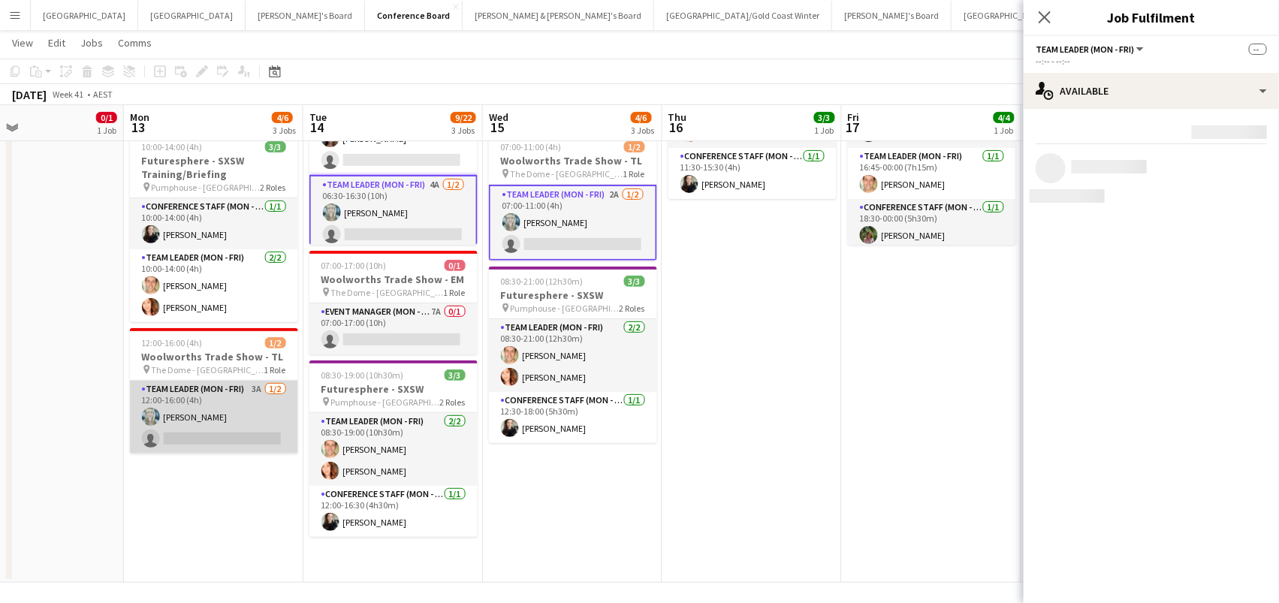
click at [243, 424] on app-card-role "Team Leader (Mon - Fri) 3A 1/2 12:00-16:00 (4h) Brittany Smith single-neutral-a…" at bounding box center [214, 417] width 168 height 73
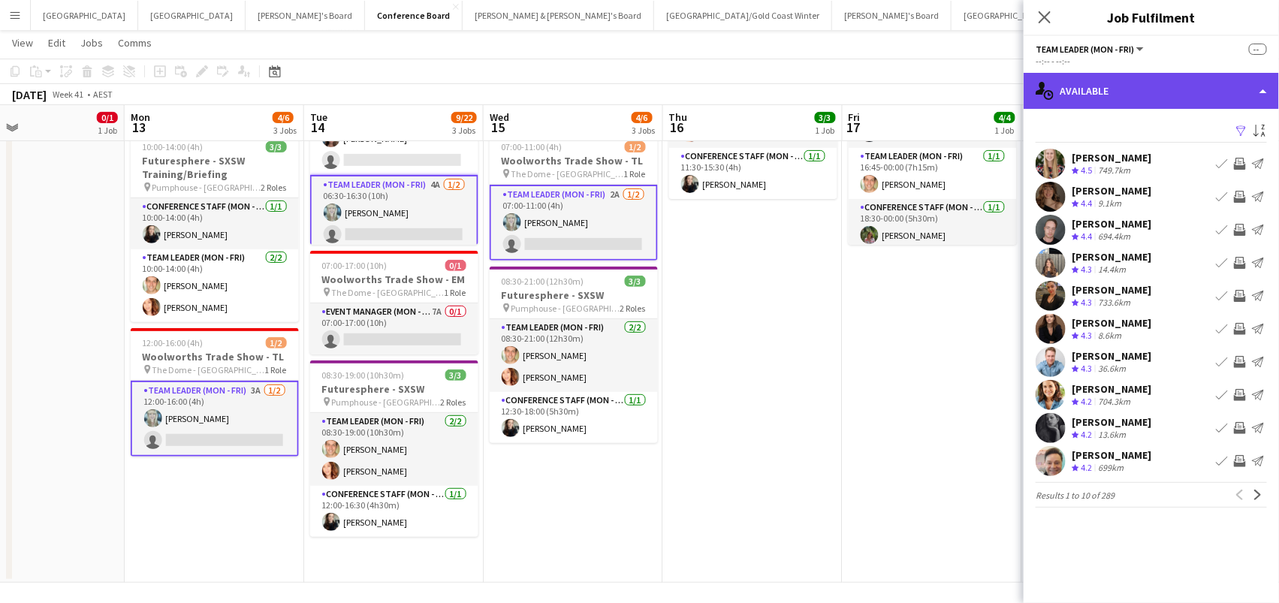
click at [1134, 80] on div "single-neutral-actions-upload Available" at bounding box center [1150, 91] width 255 height 36
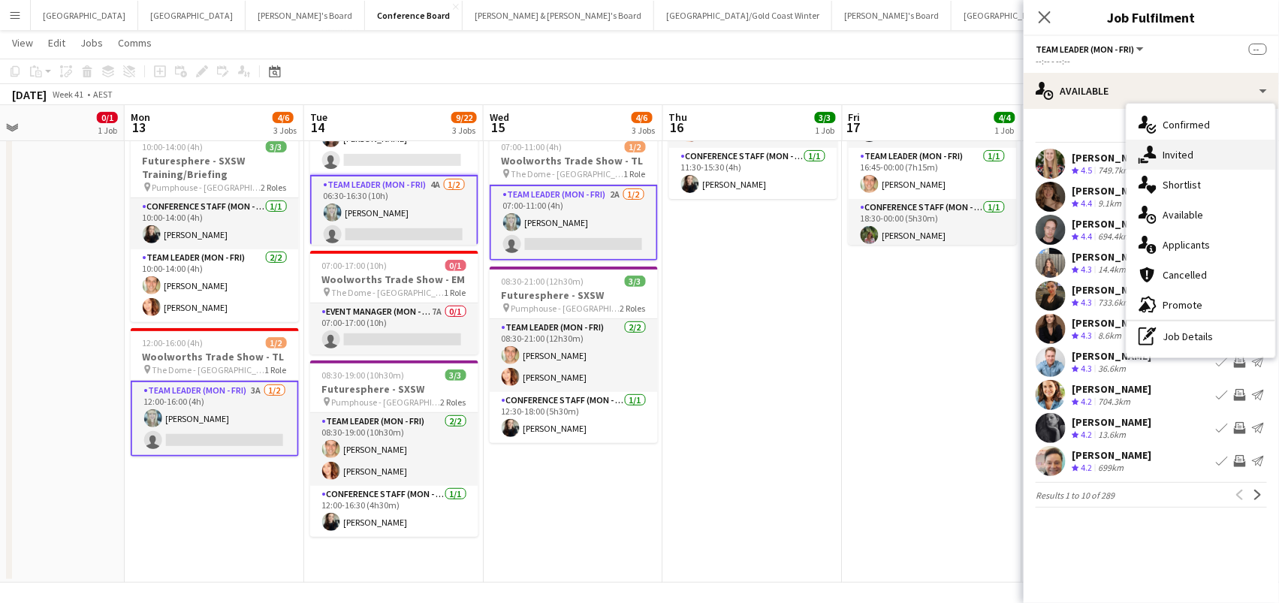
click at [1162, 153] on span "Invited" at bounding box center [1177, 155] width 31 height 14
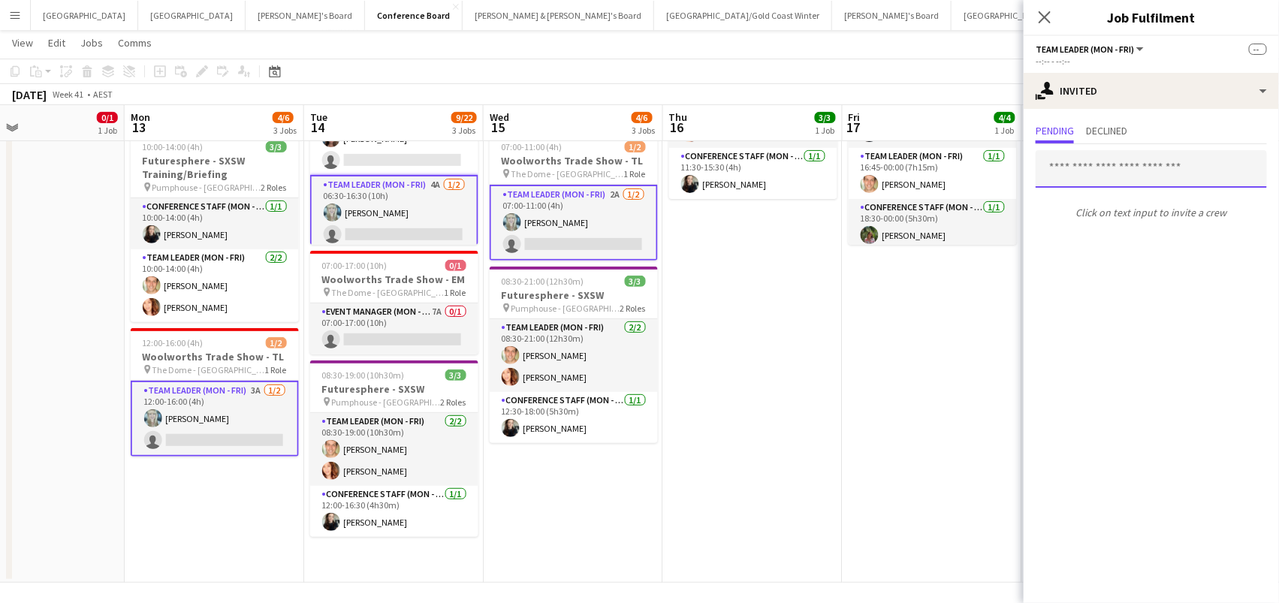
click at [1125, 167] on input "text" at bounding box center [1150, 169] width 231 height 38
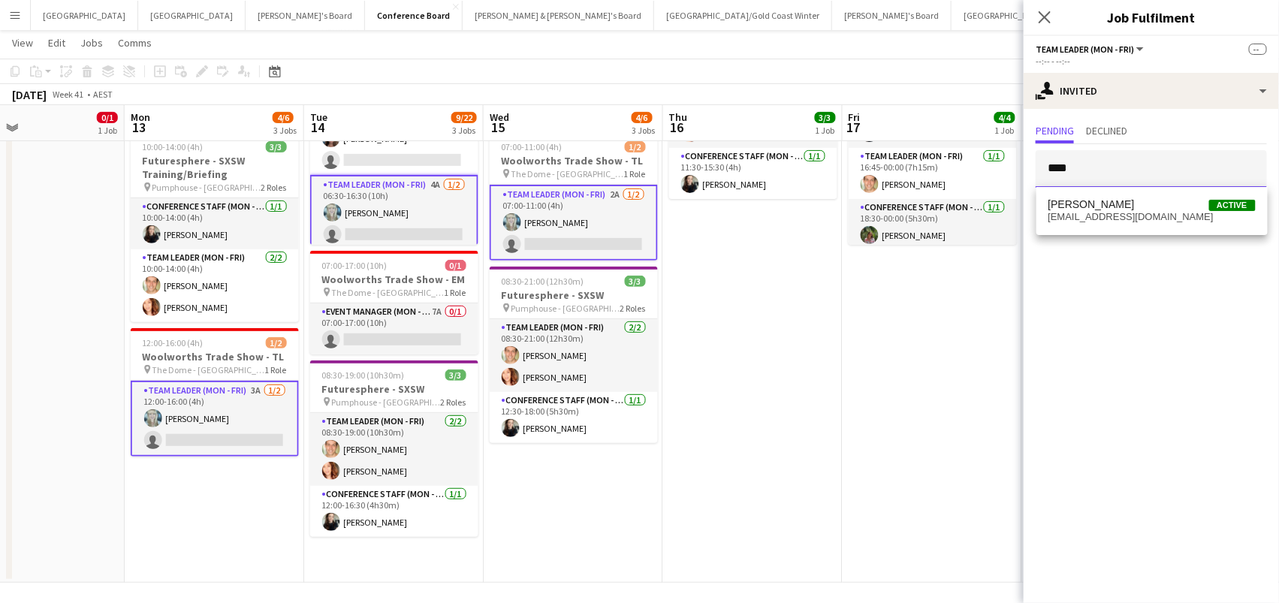
type input "****"
drag, startPoint x: 1125, startPoint y: 170, endPoint x: 1113, endPoint y: 206, distance: 37.3
click at [1113, 206] on span "Rhia Fraser Active" at bounding box center [1151, 204] width 207 height 13
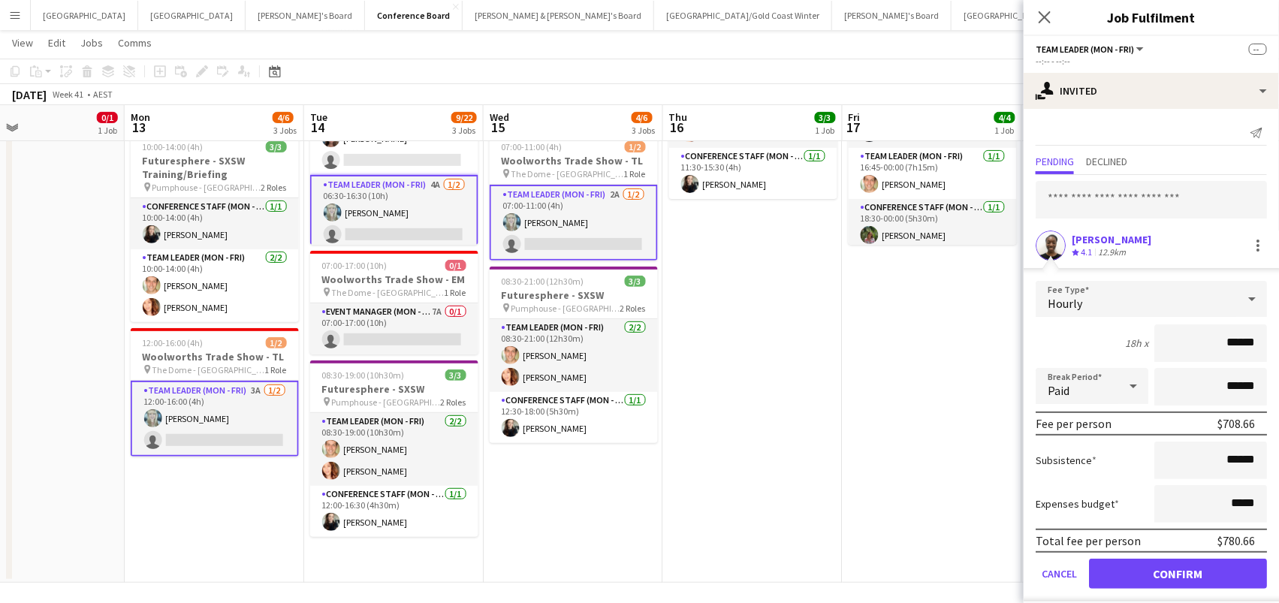
click at [1177, 571] on button "Confirm" at bounding box center [1178, 574] width 178 height 30
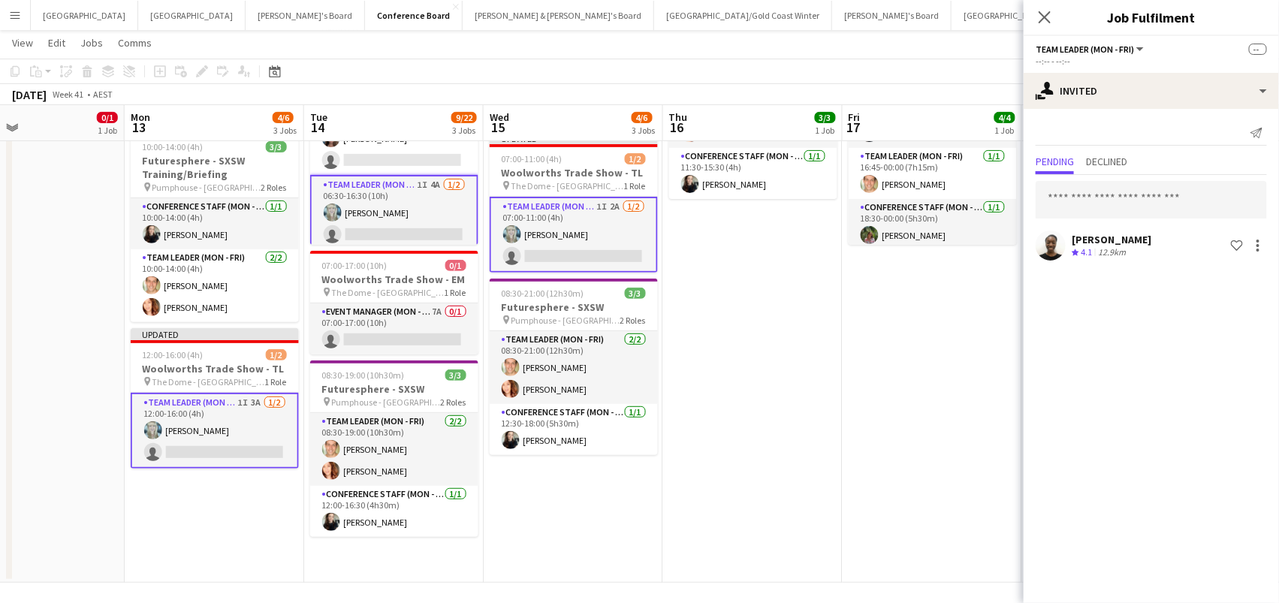
click at [792, 266] on app-date-cell "08:30-16:30 (8h) 3/3 Futuresphere - SXSW pin Pumphouse - Sydney 2 Roles Team Le…" at bounding box center [752, 300] width 179 height 566
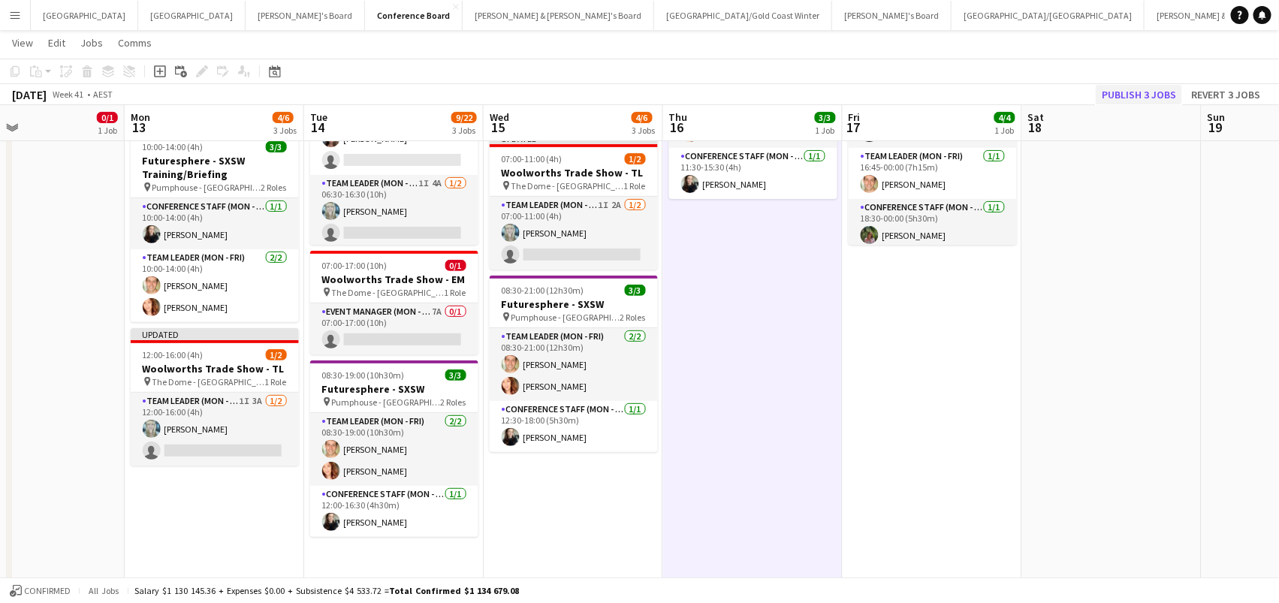
click at [1107, 86] on button "Publish 3 jobs" at bounding box center [1138, 95] width 86 height 20
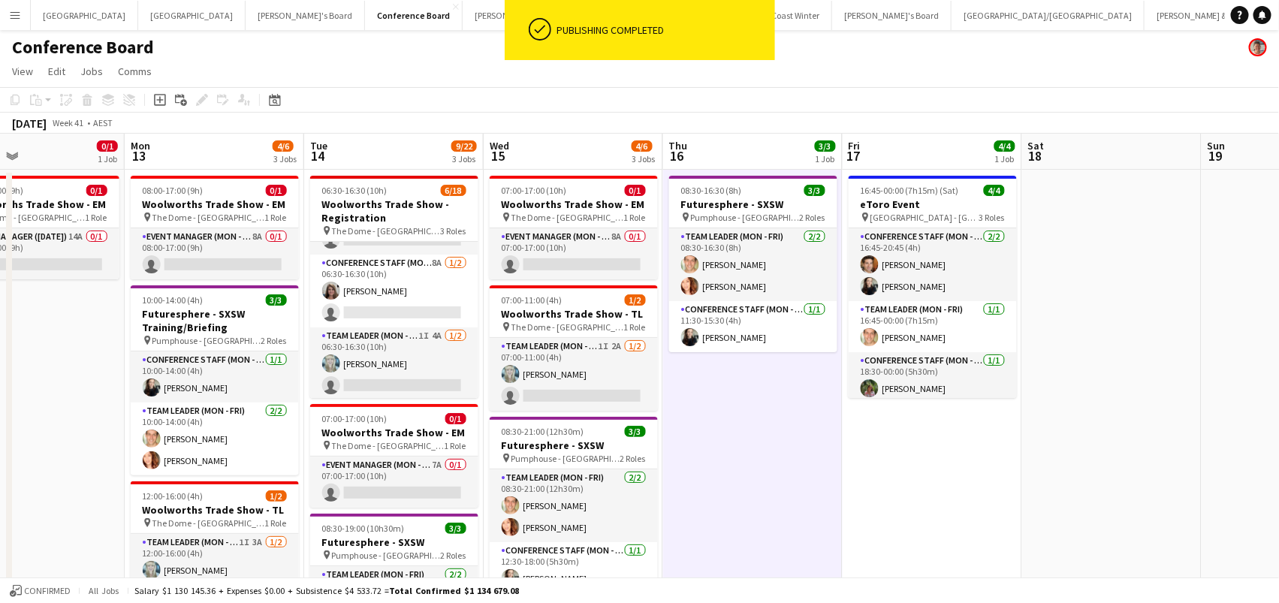
scroll to position [0, 0]
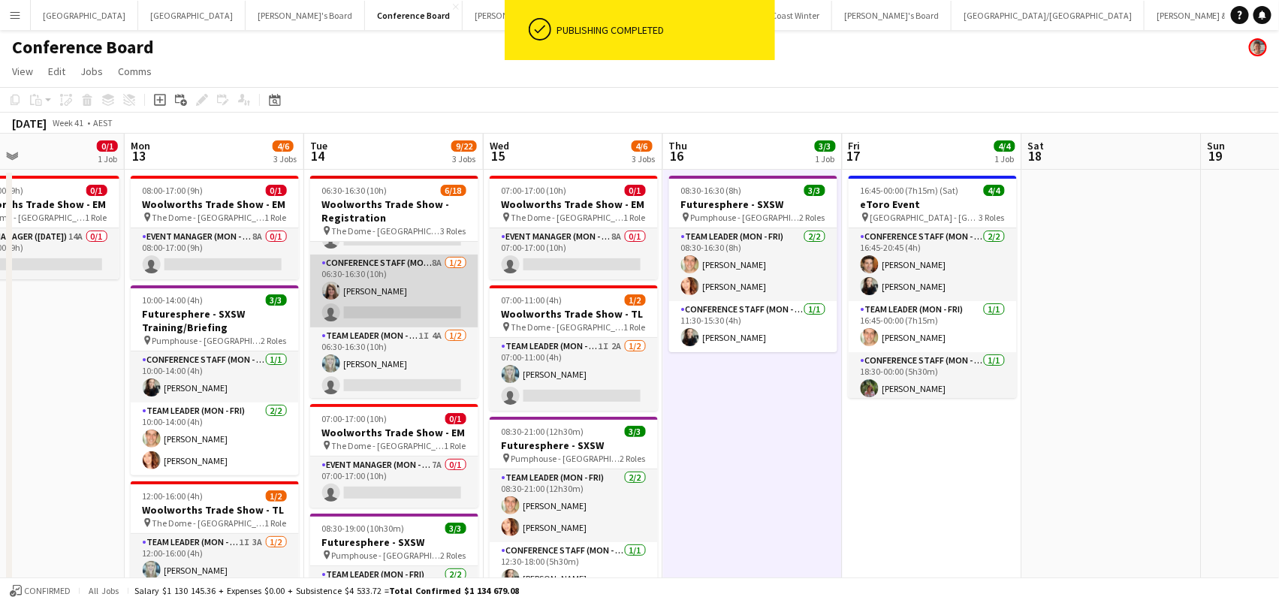
click at [390, 273] on app-card-role "Conference Staff (Mon - Fri) 8A 1/2 06:30-16:30 (10h) Celia Gillan single-neutr…" at bounding box center [394, 291] width 168 height 73
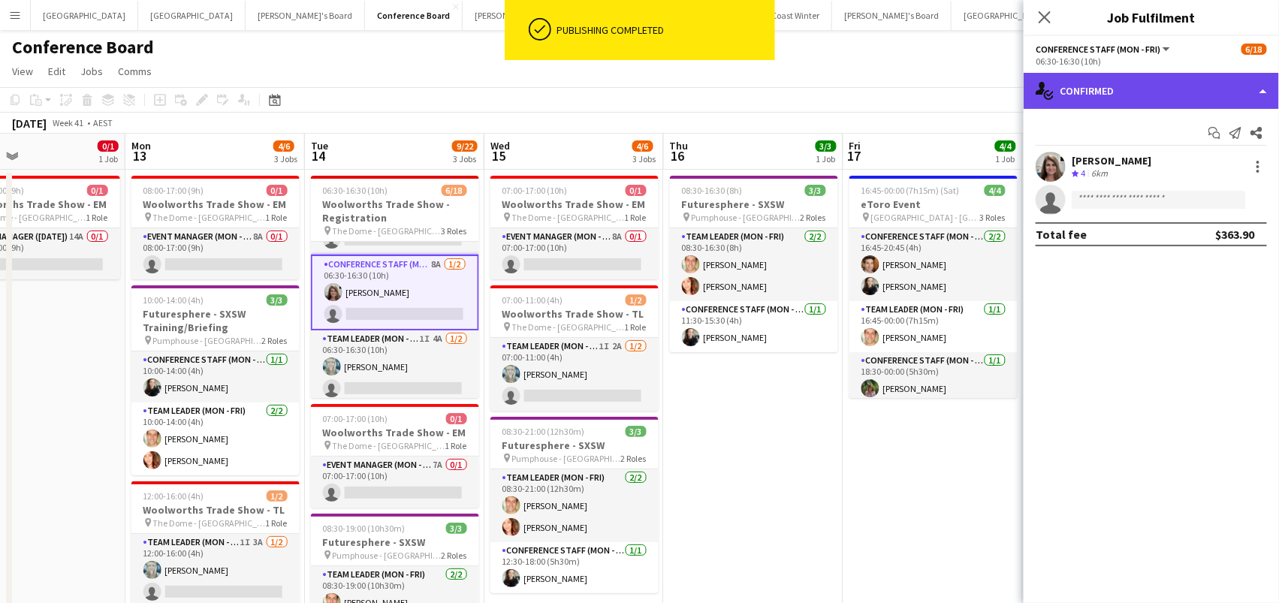
click at [1144, 91] on div "single-neutral-actions-check-2 Confirmed" at bounding box center [1150, 91] width 255 height 36
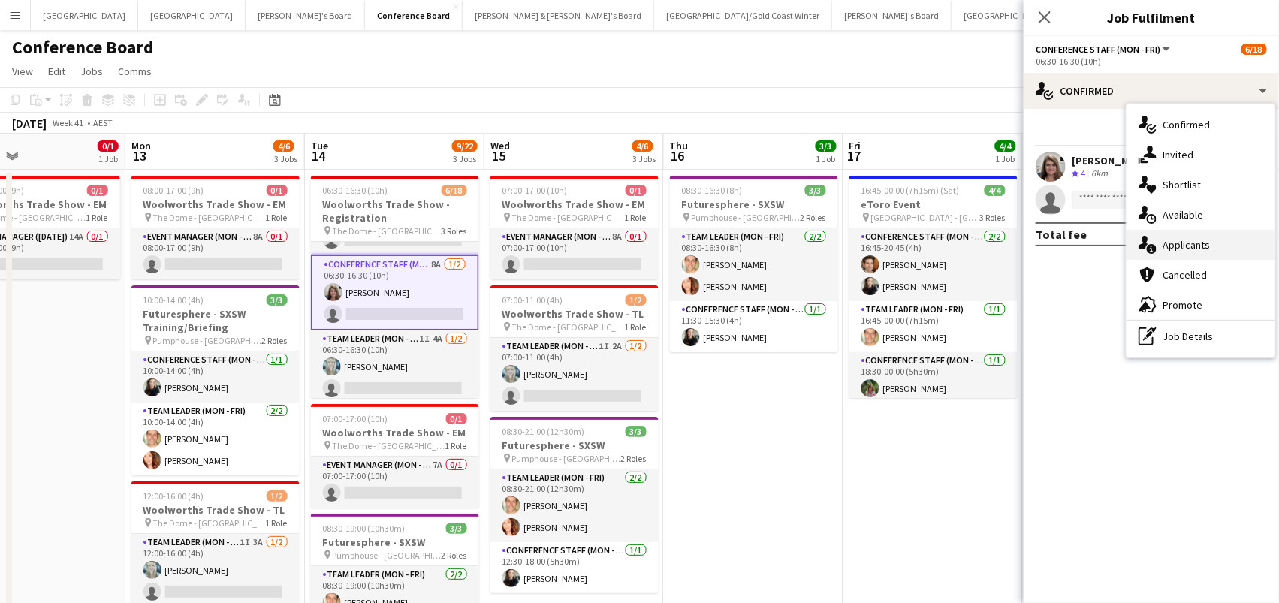
click at [1177, 246] on span "Applicants" at bounding box center [1185, 245] width 47 height 14
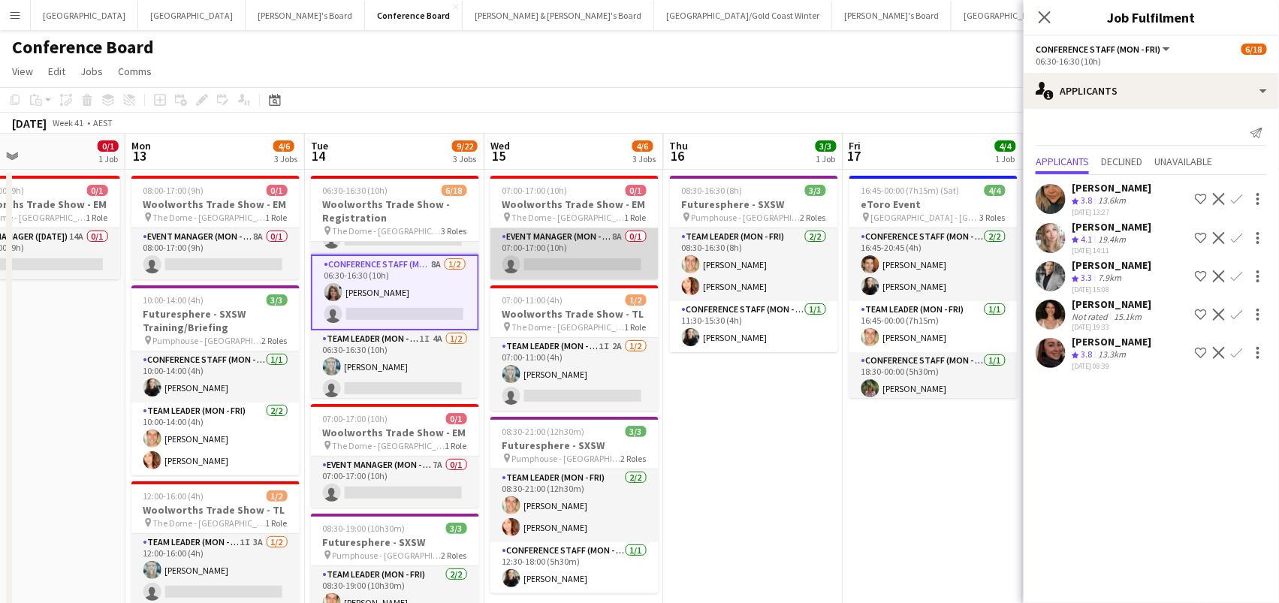
click at [586, 240] on app-card-role "Event Manager (Mon - Fri) 8A 0/1 07:00-17:00 (10h) single-neutral-actions" at bounding box center [574, 253] width 168 height 51
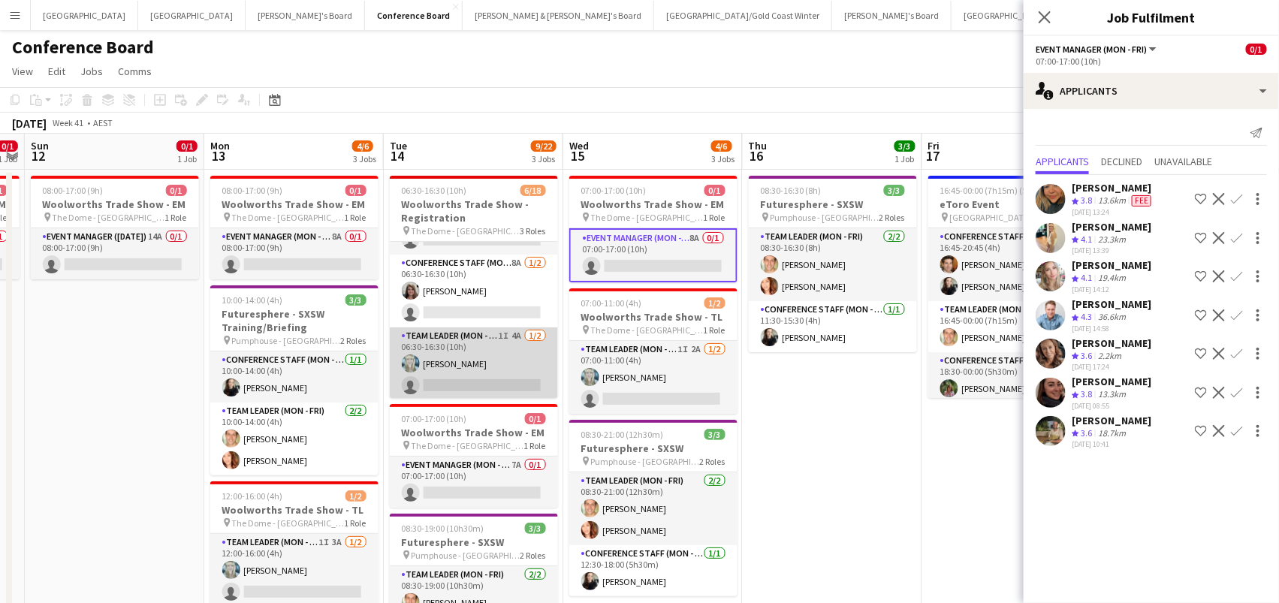
scroll to position [0, 505]
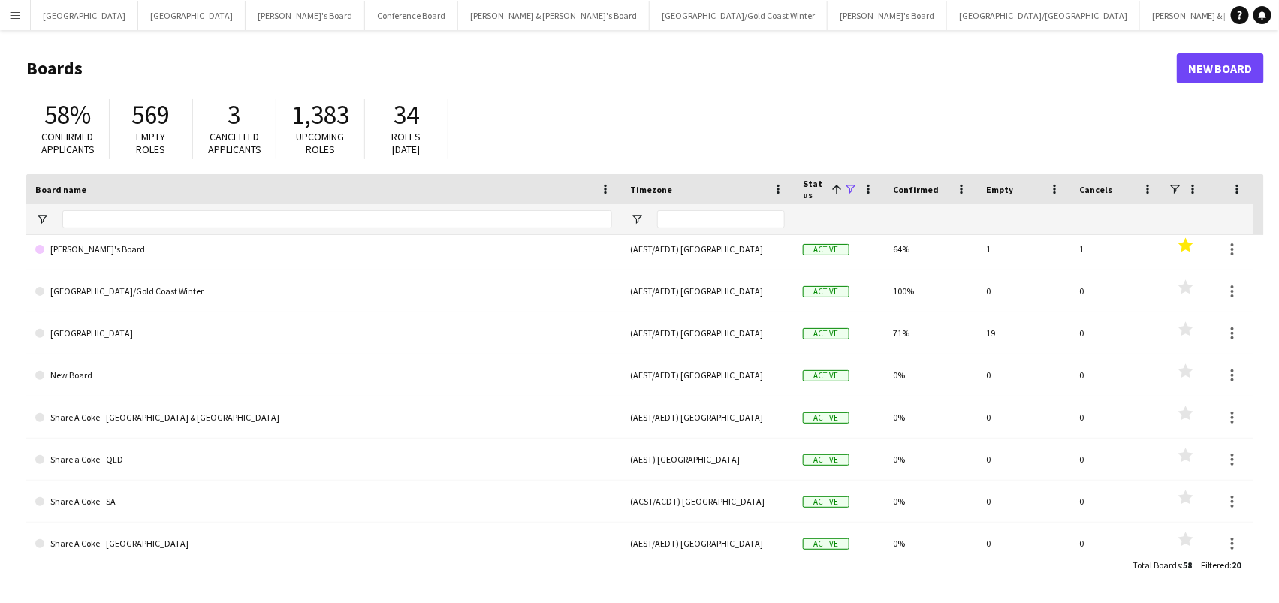
scroll to position [426, 0]
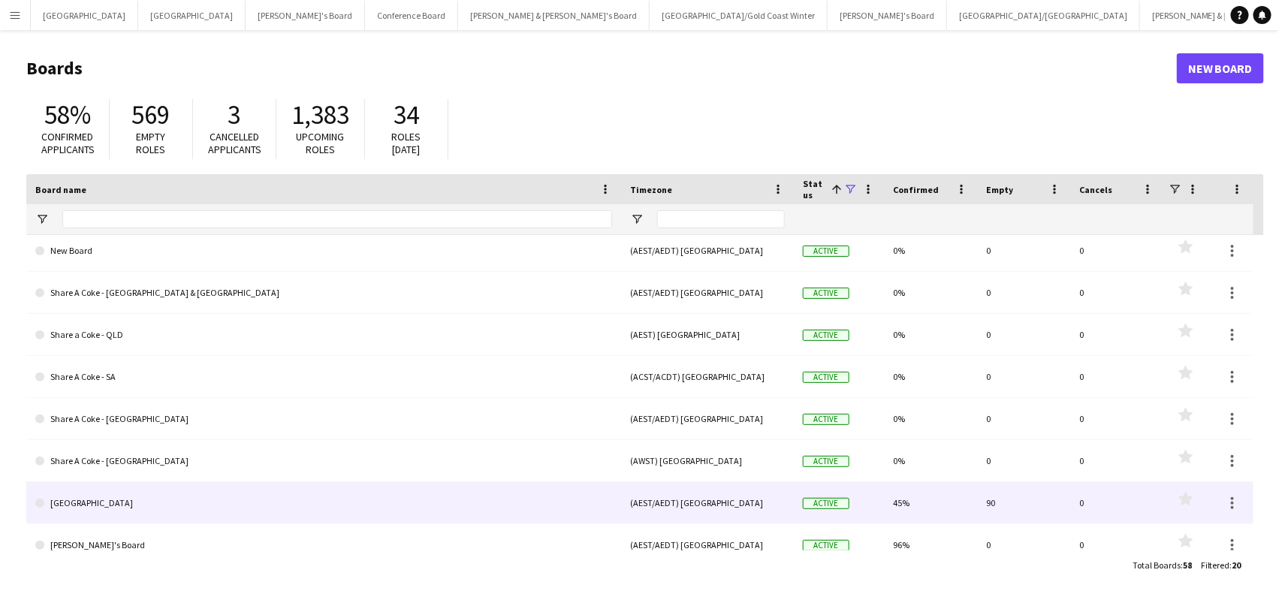
click at [469, 499] on link "[GEOGRAPHIC_DATA]" at bounding box center [323, 503] width 577 height 42
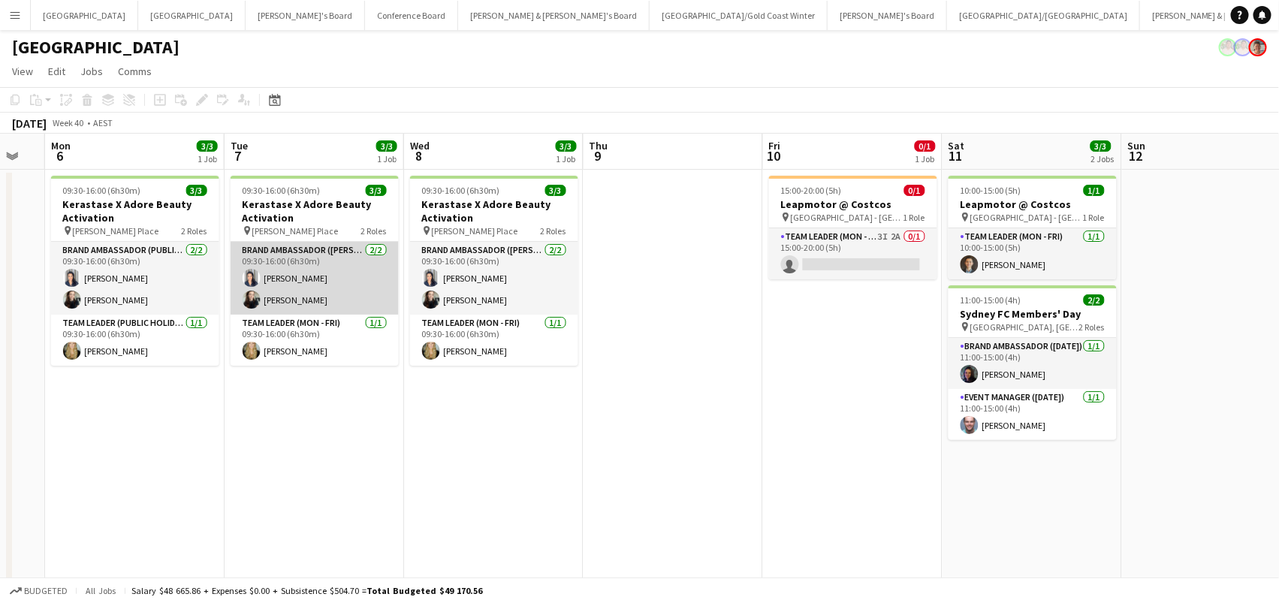
scroll to position [0, 677]
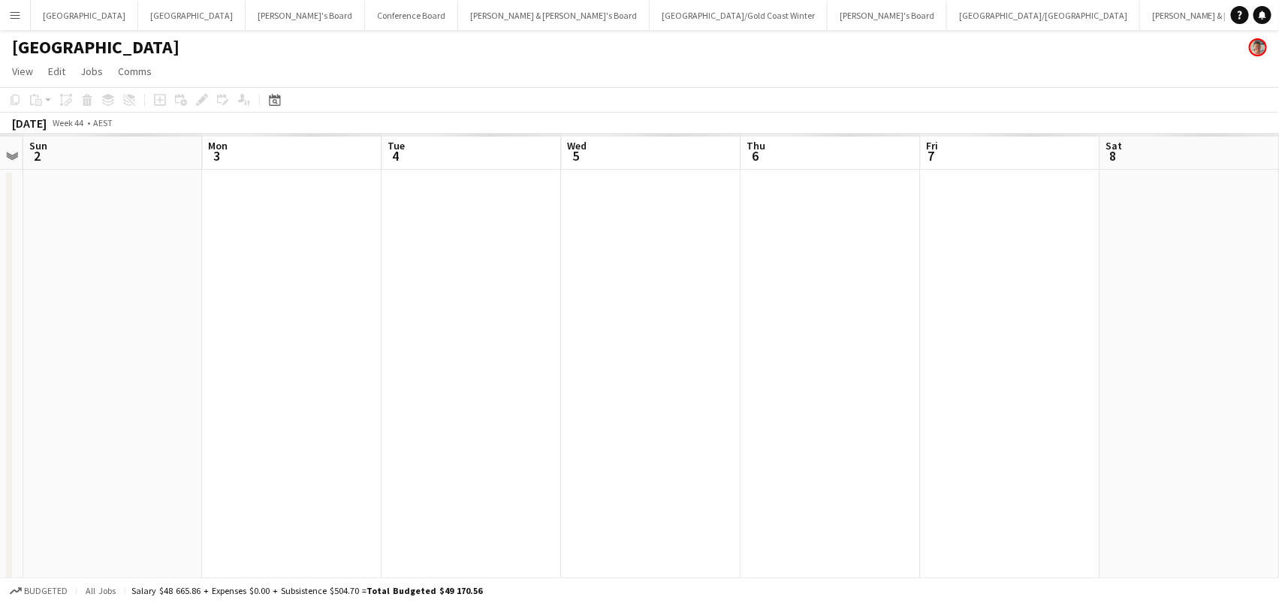
scroll to position [0, 427]
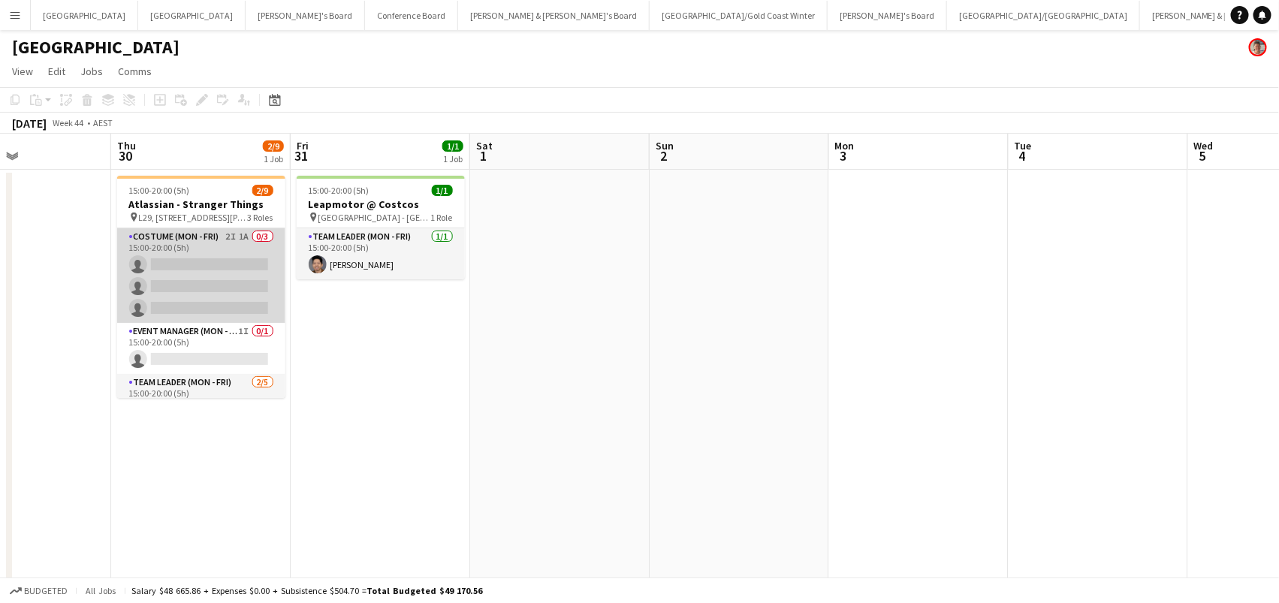
click at [244, 273] on app-card-role "Costume (Mon - Fri) 2I 1A 0/3 15:00-20:00 (5h) single-neutral-actions single-ne…" at bounding box center [201, 275] width 168 height 95
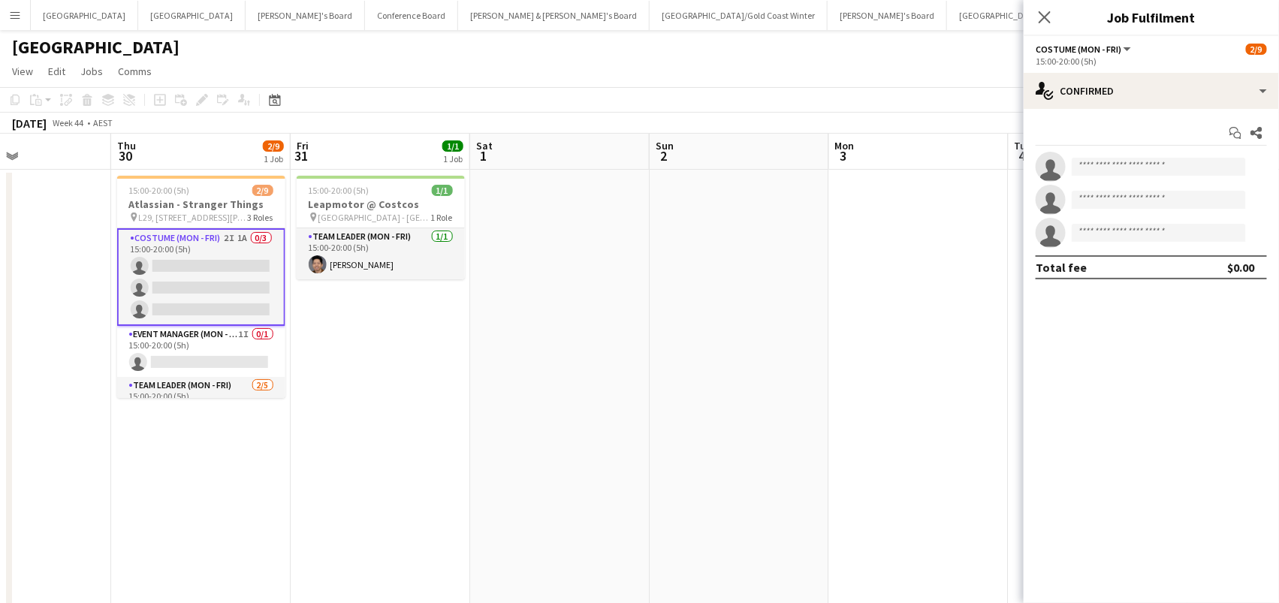
click at [1083, 114] on div "Start chat Share single-neutral-actions single-neutral-actions single-neutral-a…" at bounding box center [1150, 200] width 255 height 182
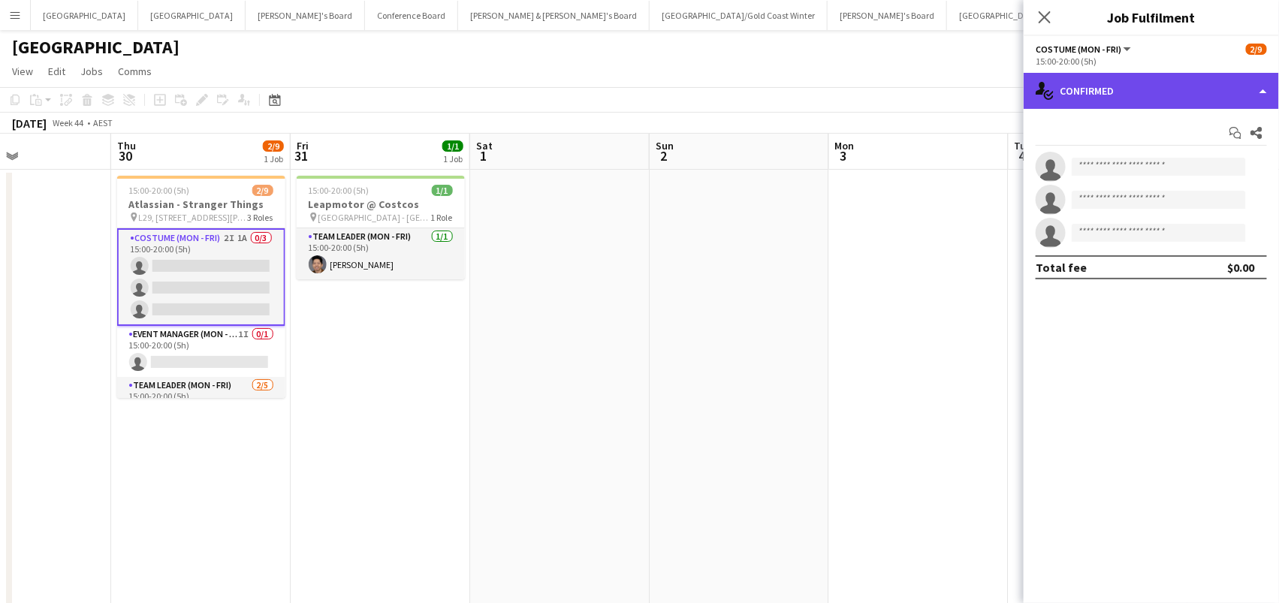
click at [1083, 96] on div "single-neutral-actions-check-2 Confirmed" at bounding box center [1150, 91] width 255 height 36
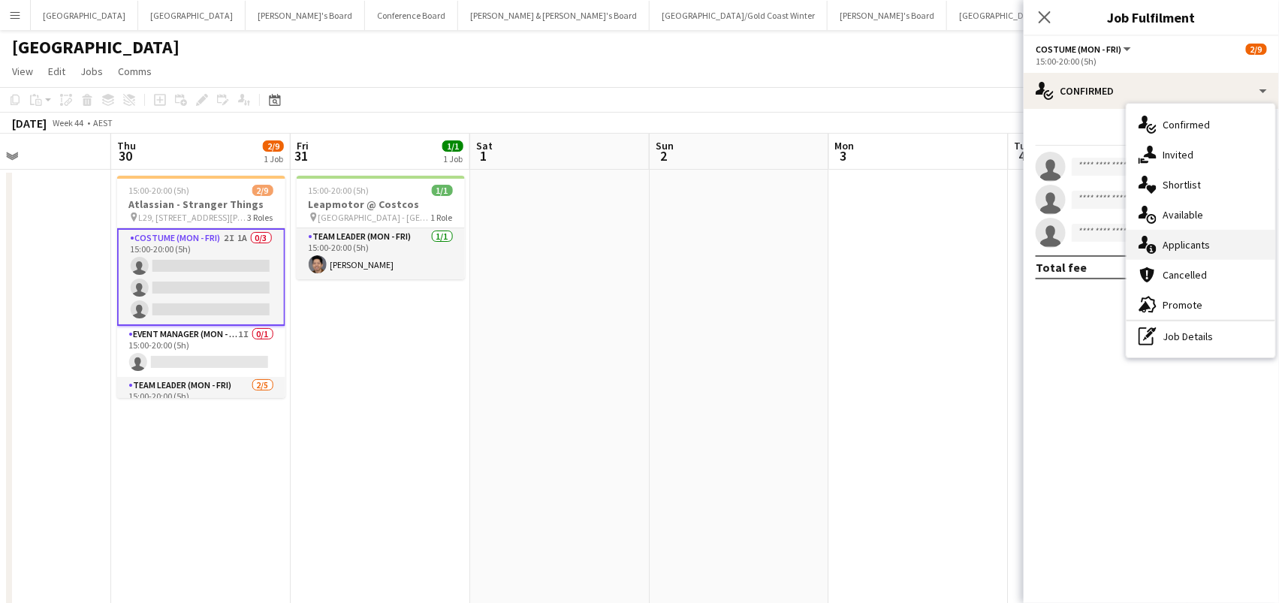
click at [1179, 243] on span "Applicants" at bounding box center [1185, 245] width 47 height 14
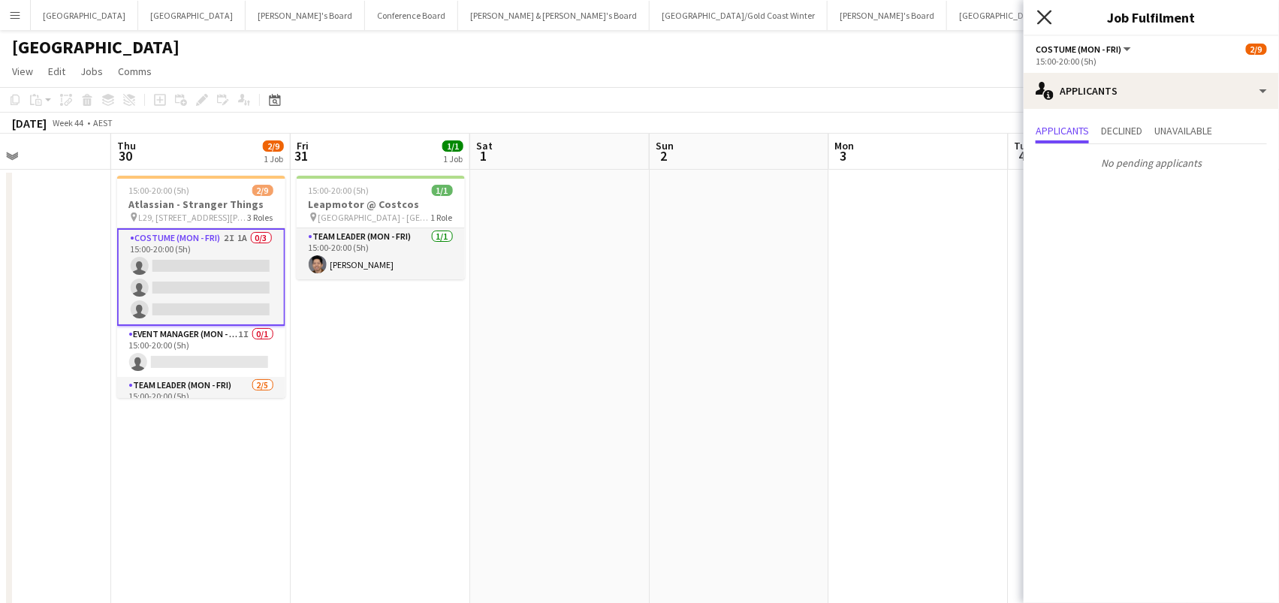
click at [1047, 23] on icon "Close pop-in" at bounding box center [1044, 17] width 14 height 14
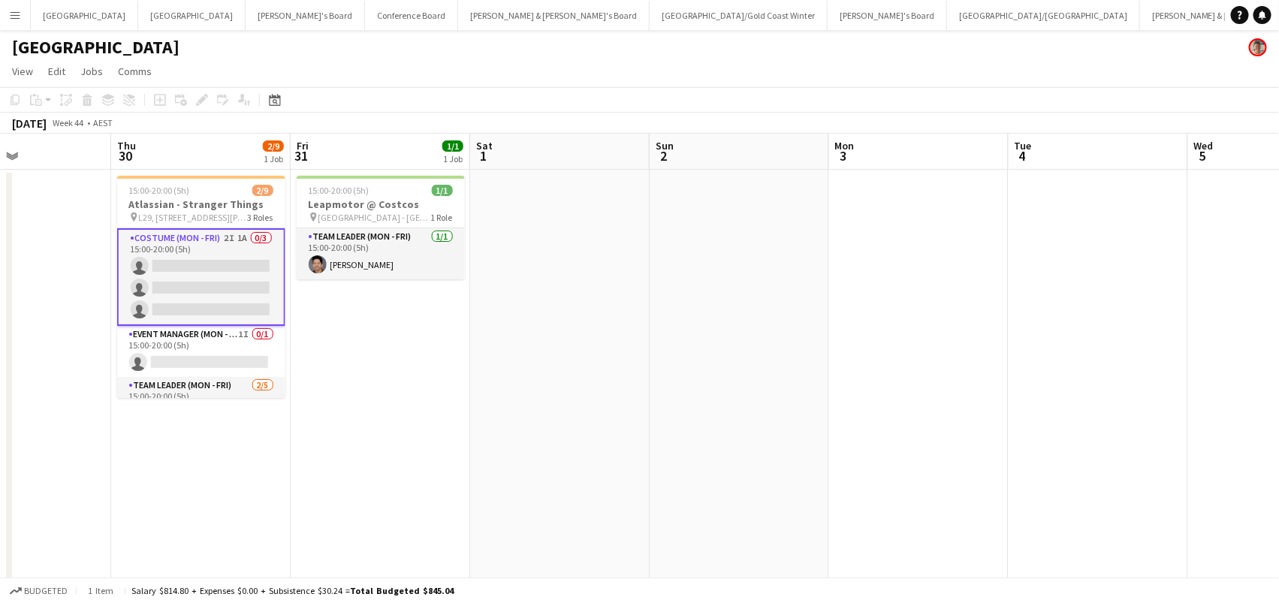
scroll to position [0, 426]
click at [239, 254] on app-card-role "Costume (Mon - Fri) 2I 1A 0/3 15:00-20:00 (5h) single-neutral-actions single-ne…" at bounding box center [202, 277] width 168 height 98
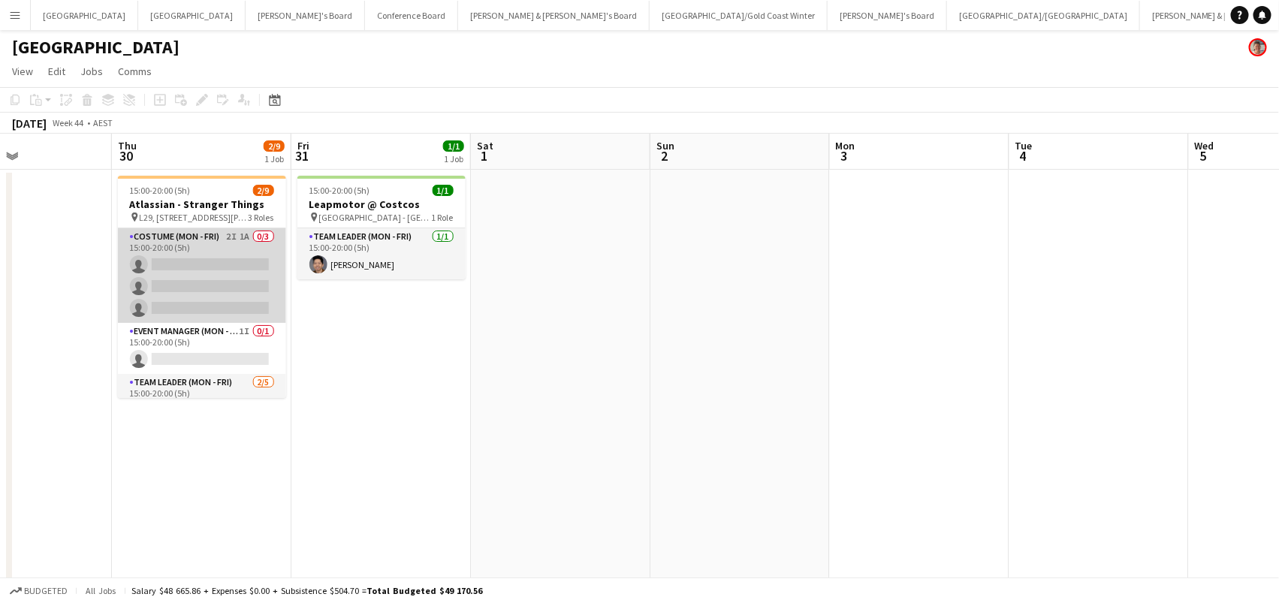
click at [239, 254] on app-card-role "Costume (Mon - Fri) 2I 1A 0/3 15:00-20:00 (5h) single-neutral-actions single-ne…" at bounding box center [202, 275] width 168 height 95
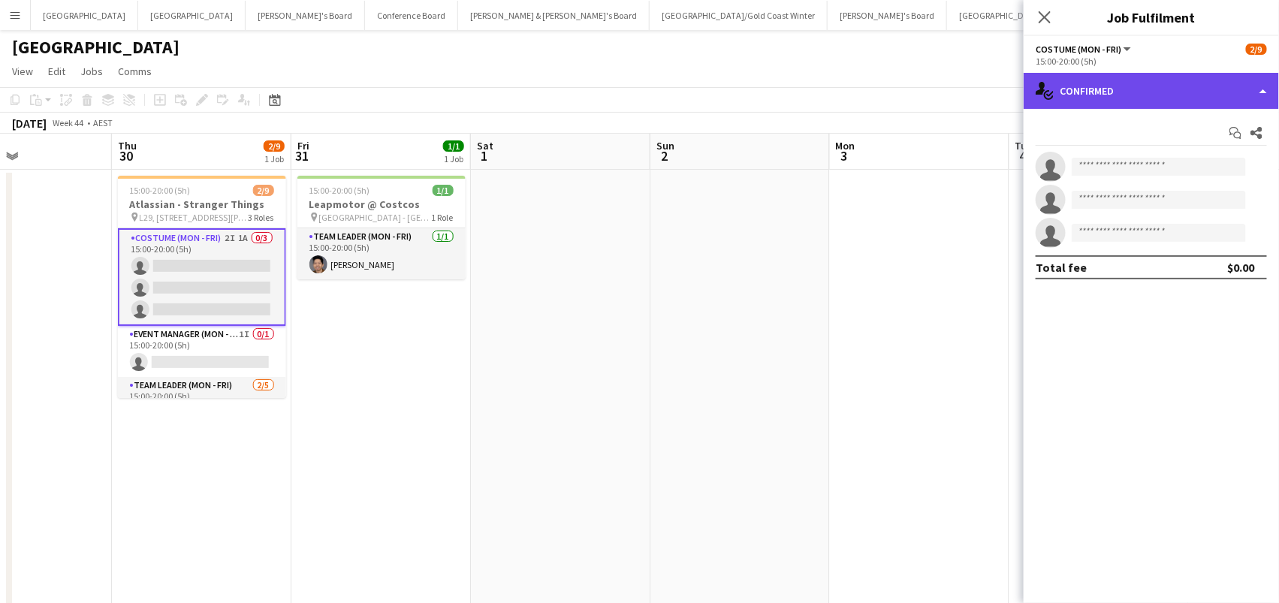
click at [1149, 84] on div "single-neutral-actions-check-2 Confirmed" at bounding box center [1150, 91] width 255 height 36
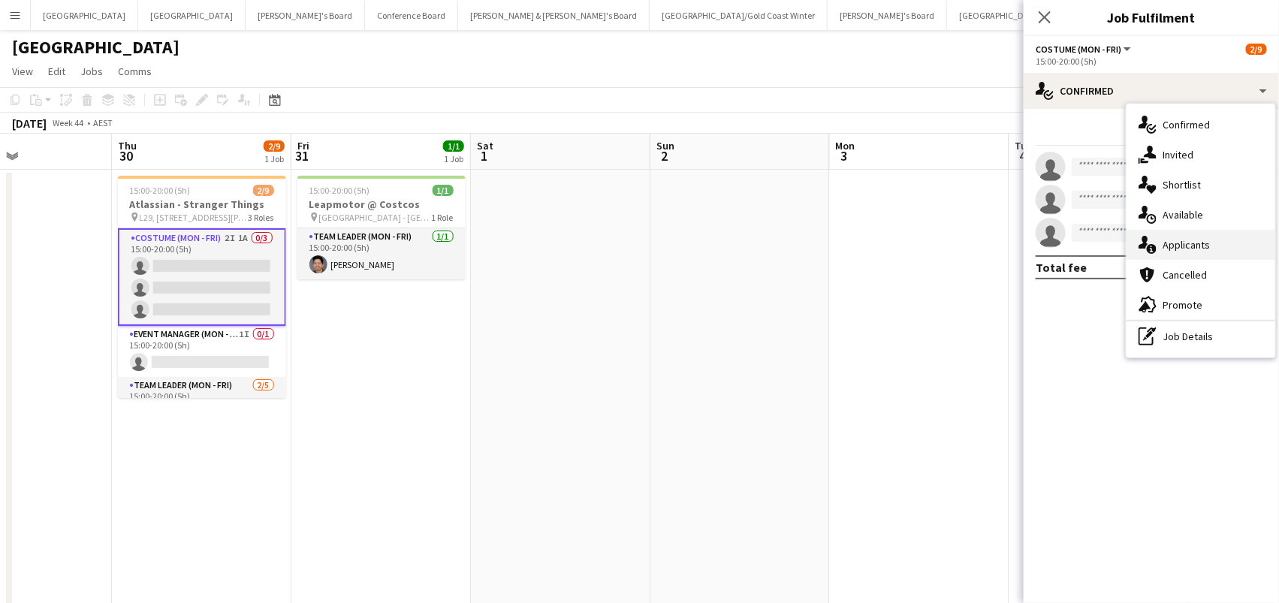
click at [1187, 233] on div "single-neutral-actions-information Applicants" at bounding box center [1200, 245] width 149 height 30
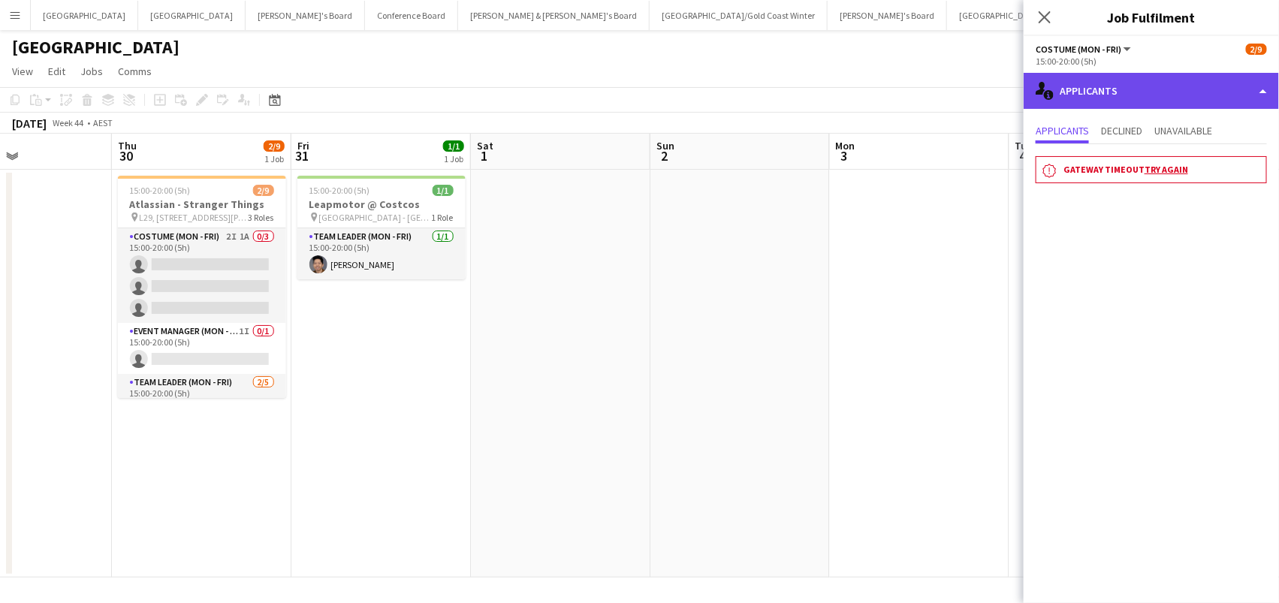
click at [1113, 86] on div "single-neutral-actions-information Applicants" at bounding box center [1150, 91] width 255 height 36
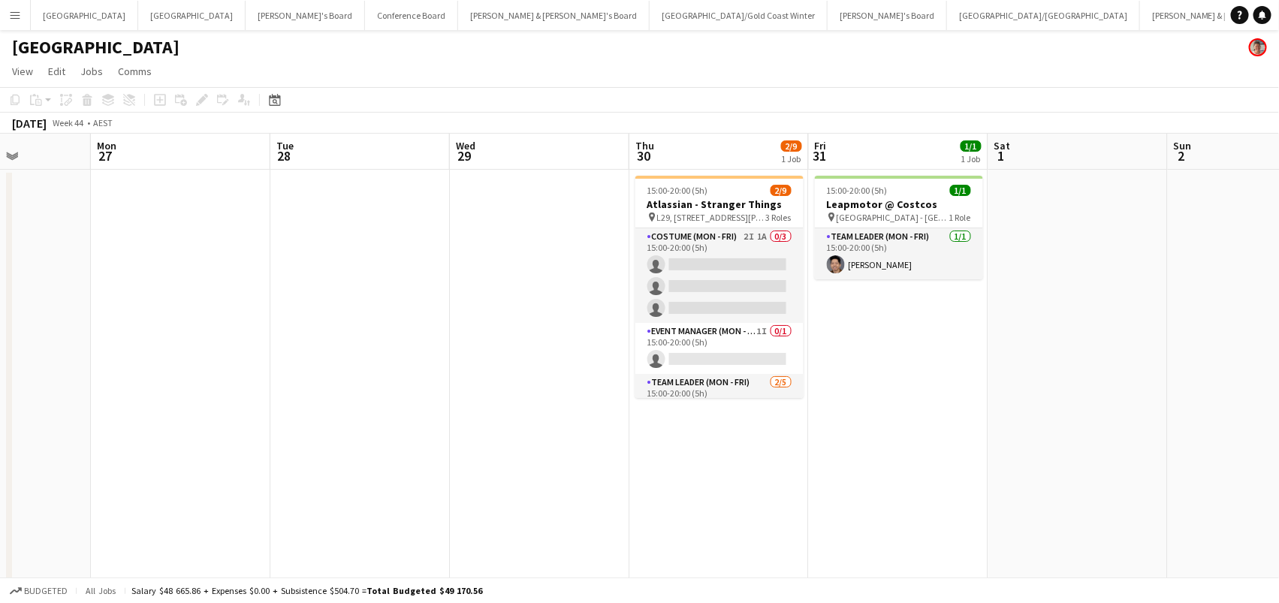
scroll to position [0, 643]
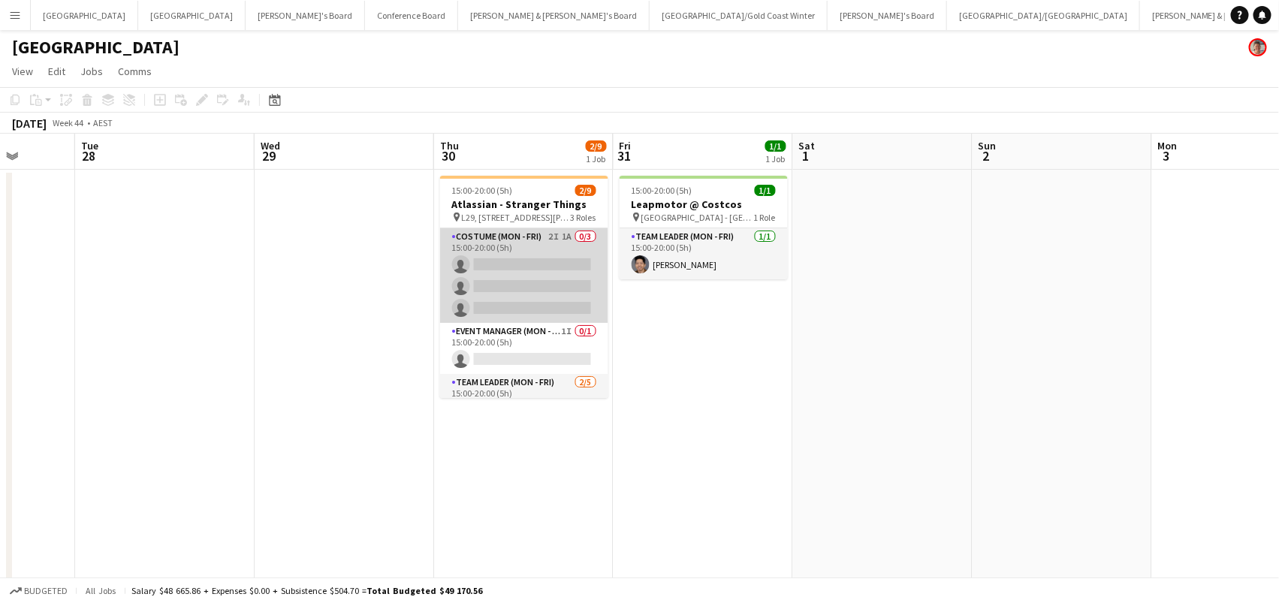
click at [522, 283] on app-card-role "Costume (Mon - Fri) 2I 1A 0/3 15:00-20:00 (5h) single-neutral-actions single-ne…" at bounding box center [524, 275] width 168 height 95
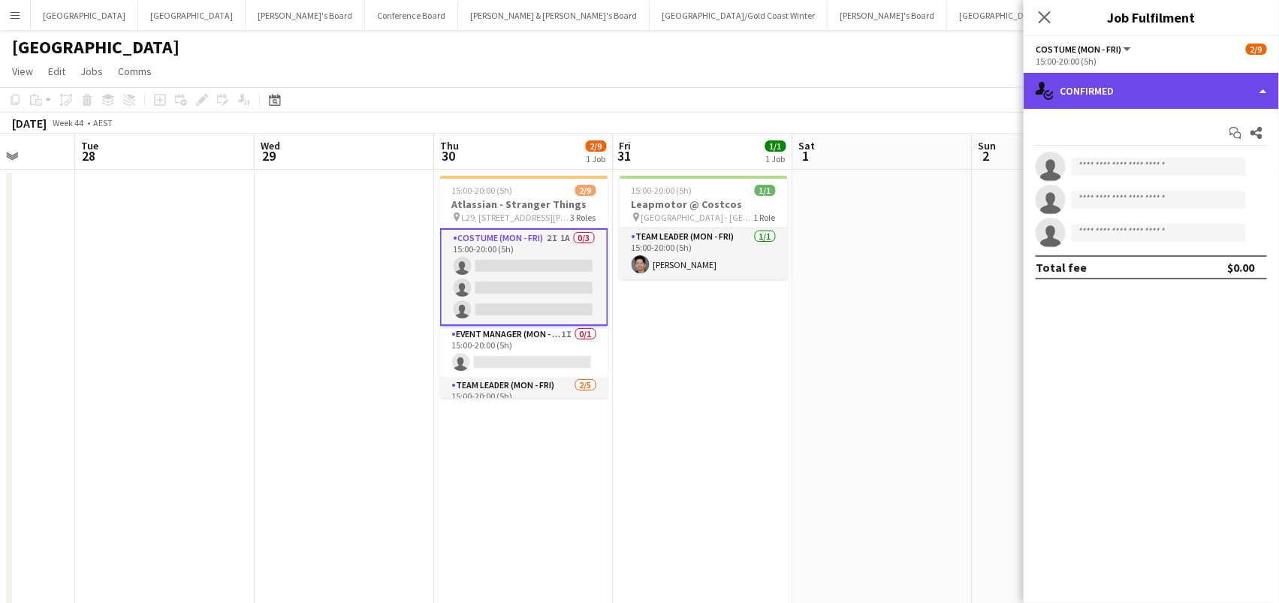
click at [1055, 92] on div "single-neutral-actions-check-2 Confirmed" at bounding box center [1150, 91] width 255 height 36
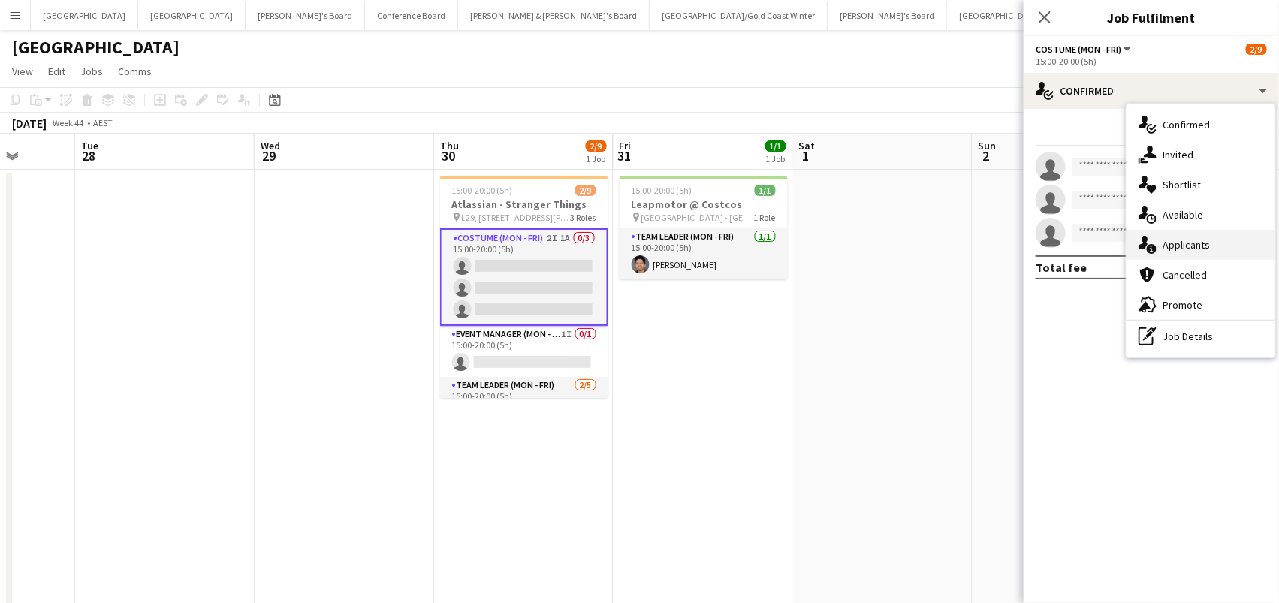
click at [1152, 236] on icon "single-neutral-actions-information" at bounding box center [1147, 245] width 18 height 18
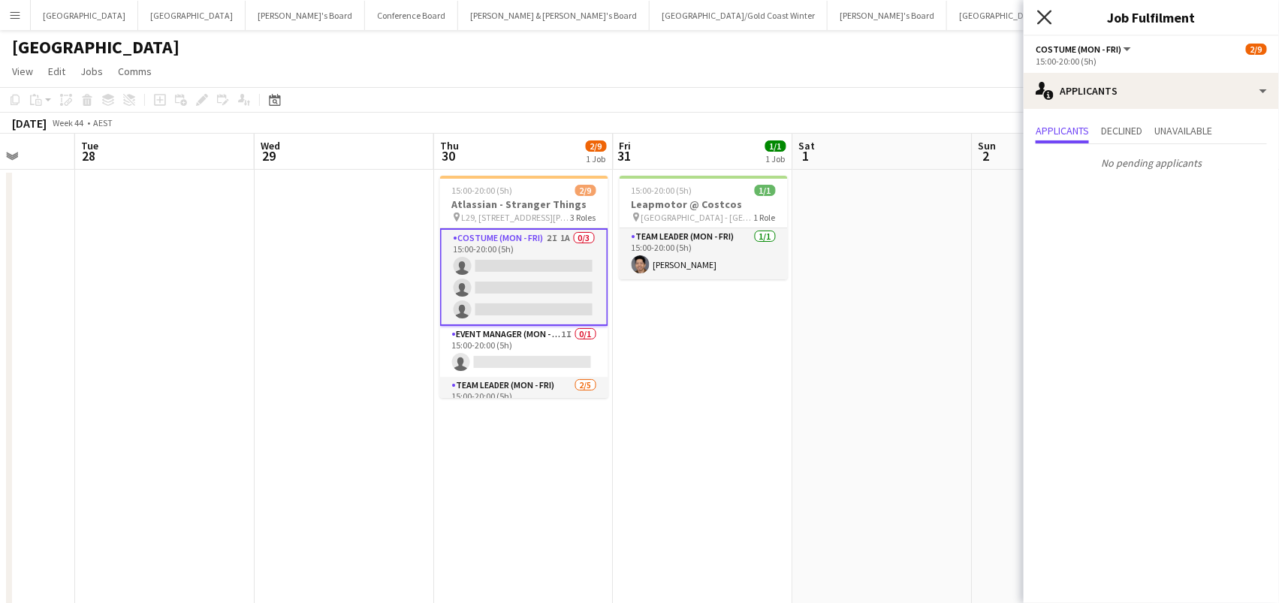
click at [1041, 14] on icon at bounding box center [1044, 17] width 14 height 14
